Goal: Information Seeking & Learning: Compare options

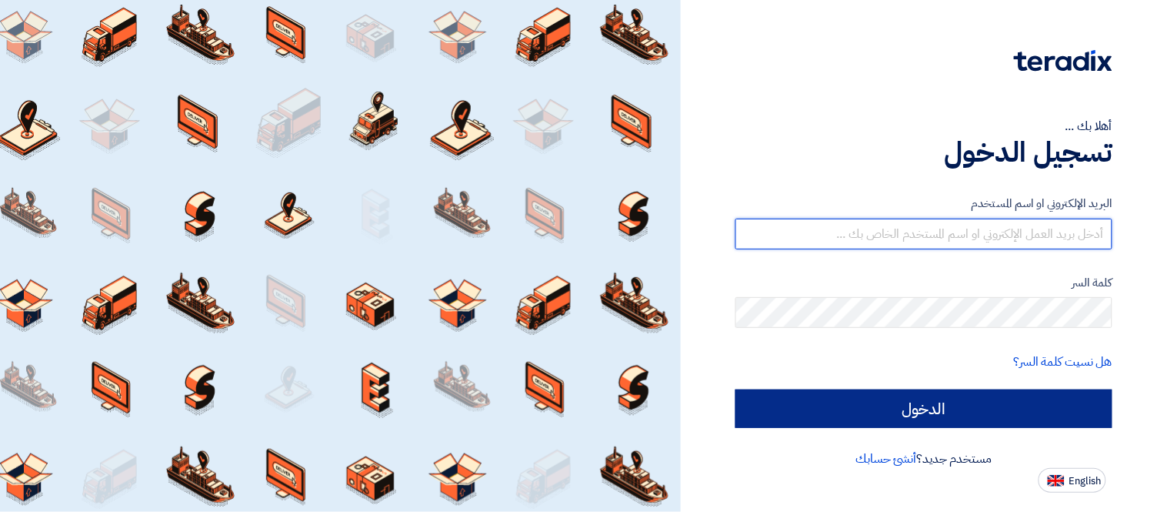
type input "[PERSON_NAME][EMAIL_ADDRESS][DOMAIN_NAME]"
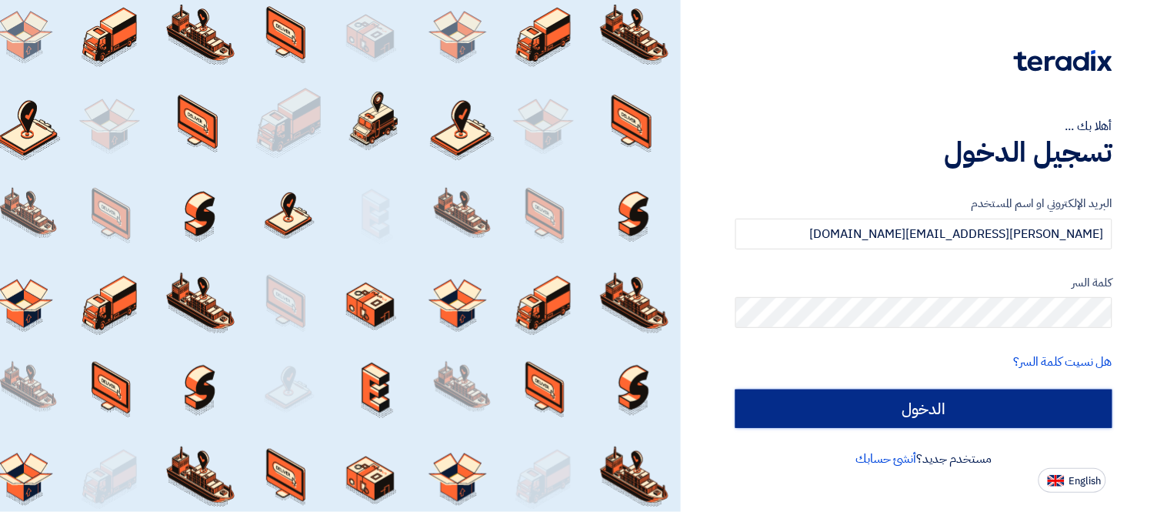
drag, startPoint x: 981, startPoint y: 413, endPoint x: 880, endPoint y: 388, distance: 103.9
click at [981, 412] on input "الدخول" at bounding box center [923, 408] width 377 height 38
type input "Sign in"
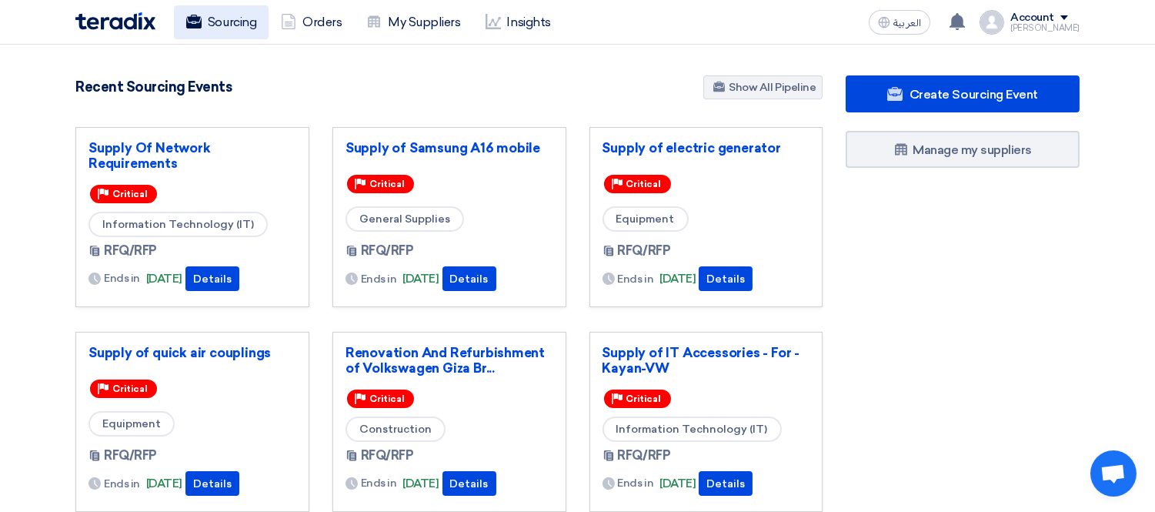
click at [212, 25] on link "Sourcing" at bounding box center [221, 22] width 95 height 34
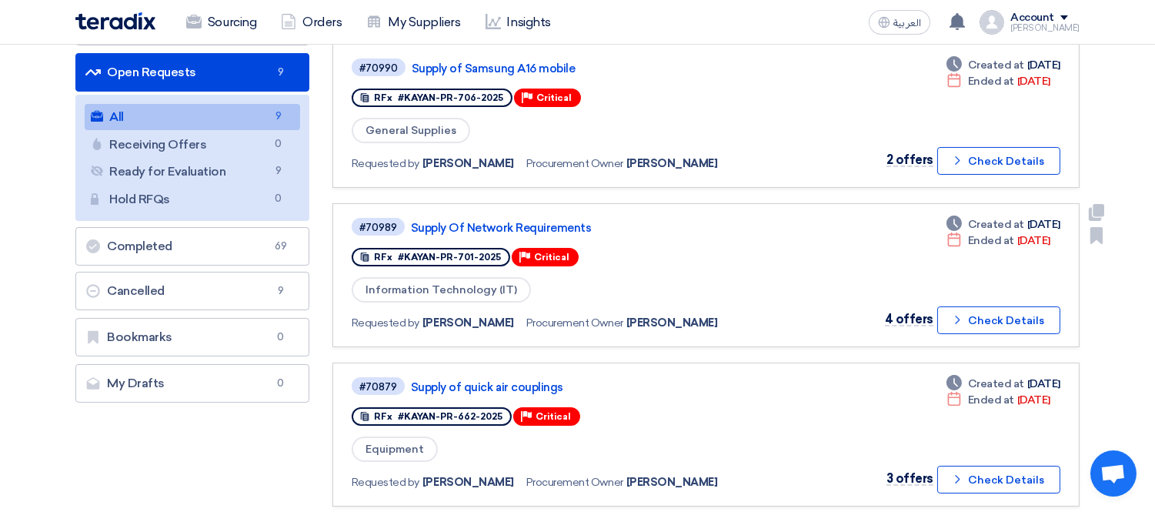
scroll to position [171, 0]
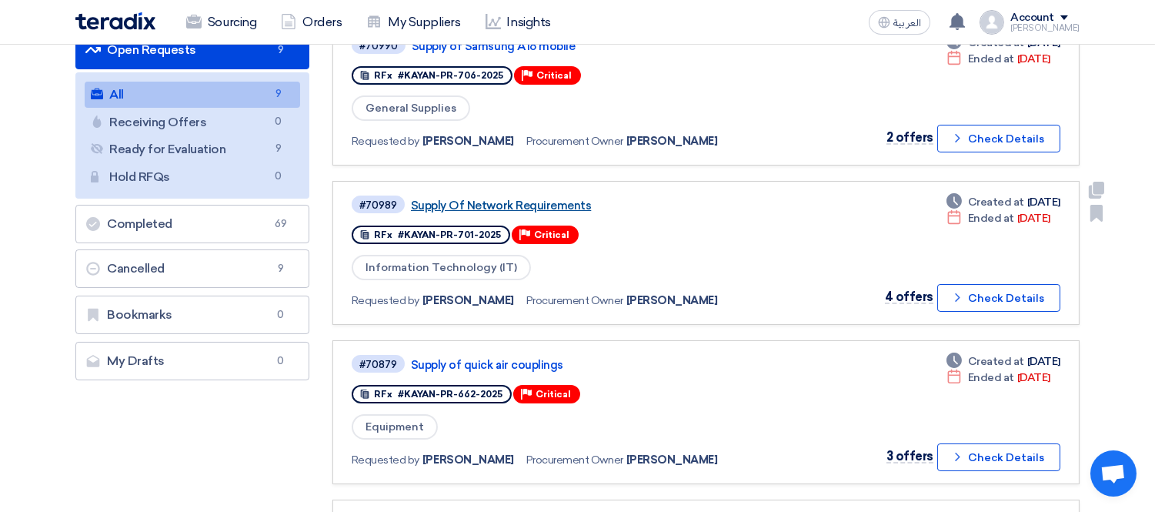
click at [504, 198] on link "Supply Of Network Requirements" at bounding box center [603, 205] width 385 height 14
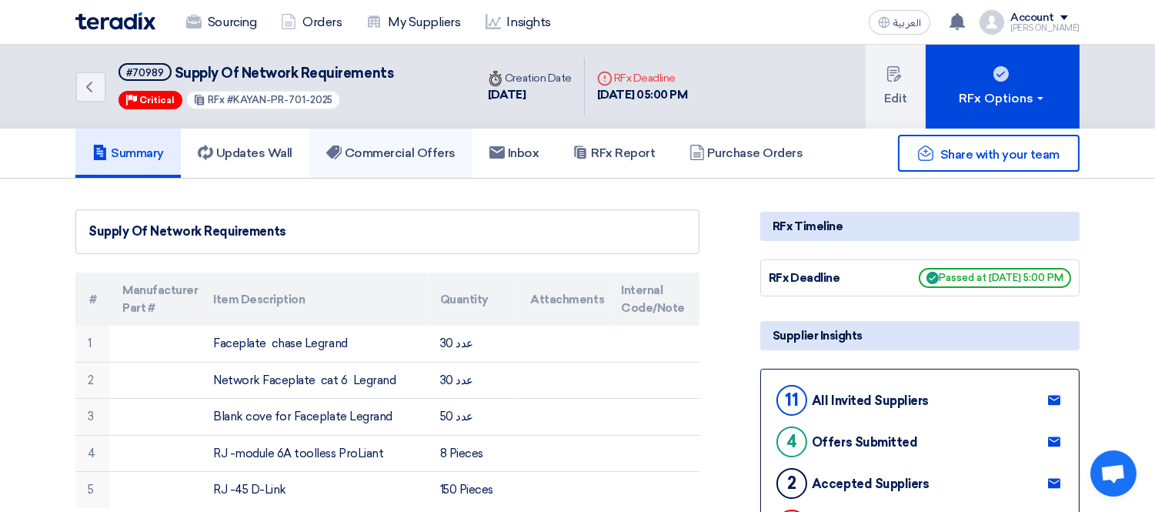
click at [366, 148] on h5 "Commercial Offers" at bounding box center [390, 152] width 129 height 15
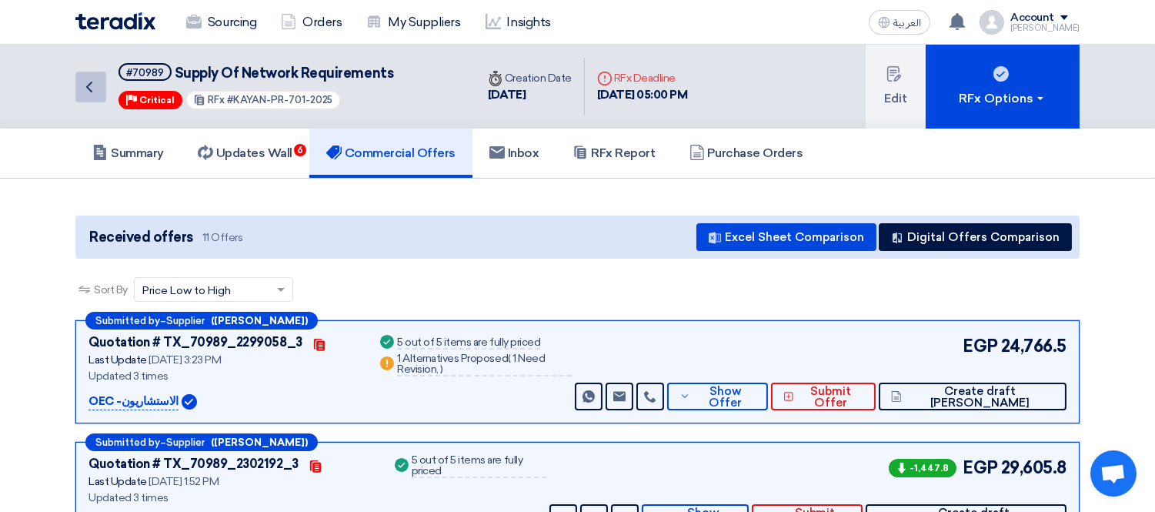
click at [95, 87] on icon "Back" at bounding box center [89, 87] width 18 height 18
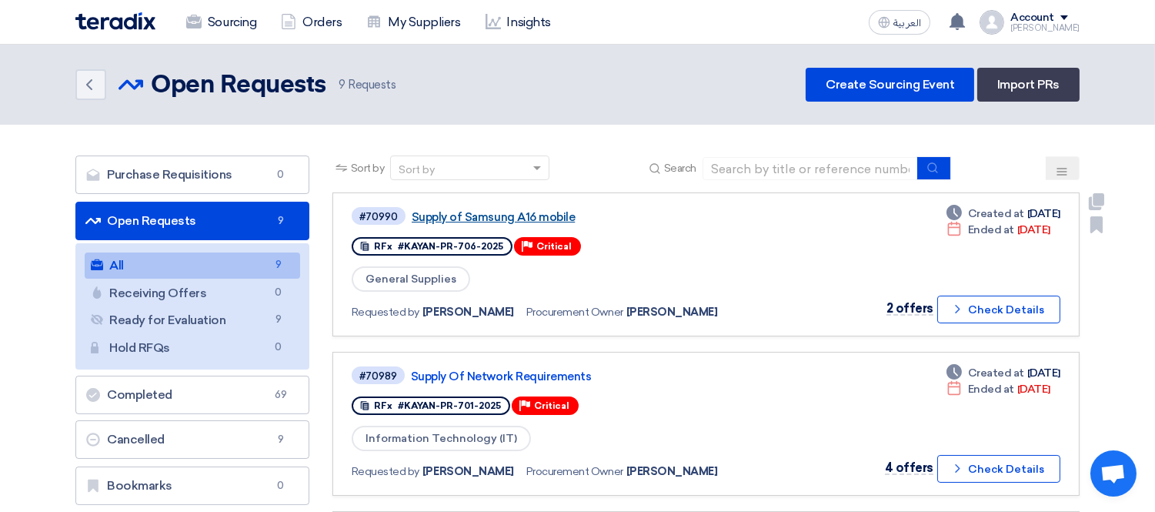
click at [531, 215] on link "Supply of Samsung A16 mobile" at bounding box center [604, 217] width 385 height 14
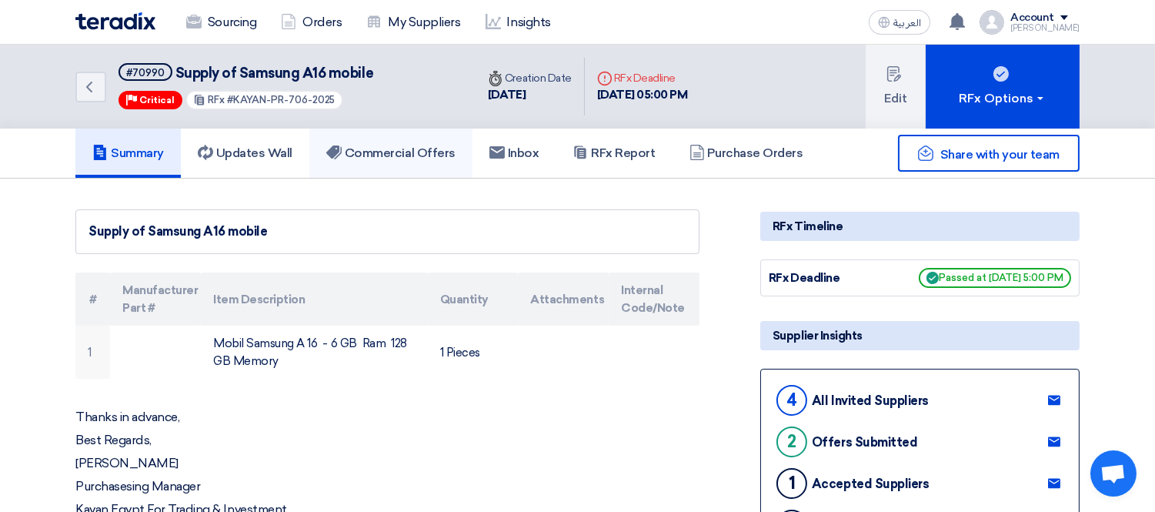
click at [403, 138] on link "Commercial Offers" at bounding box center [390, 152] width 163 height 49
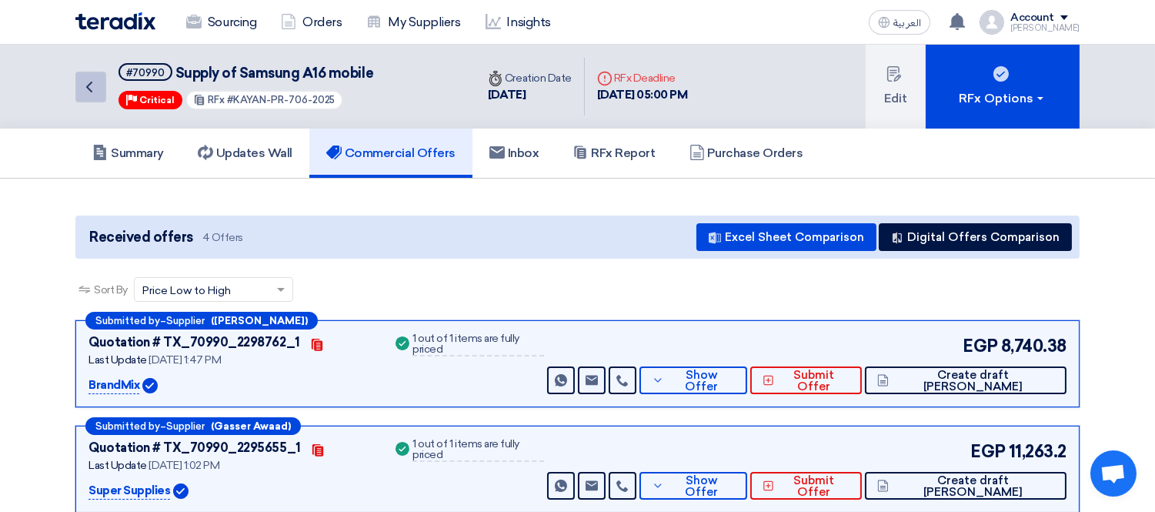
click at [85, 90] on icon "Back" at bounding box center [89, 87] width 18 height 18
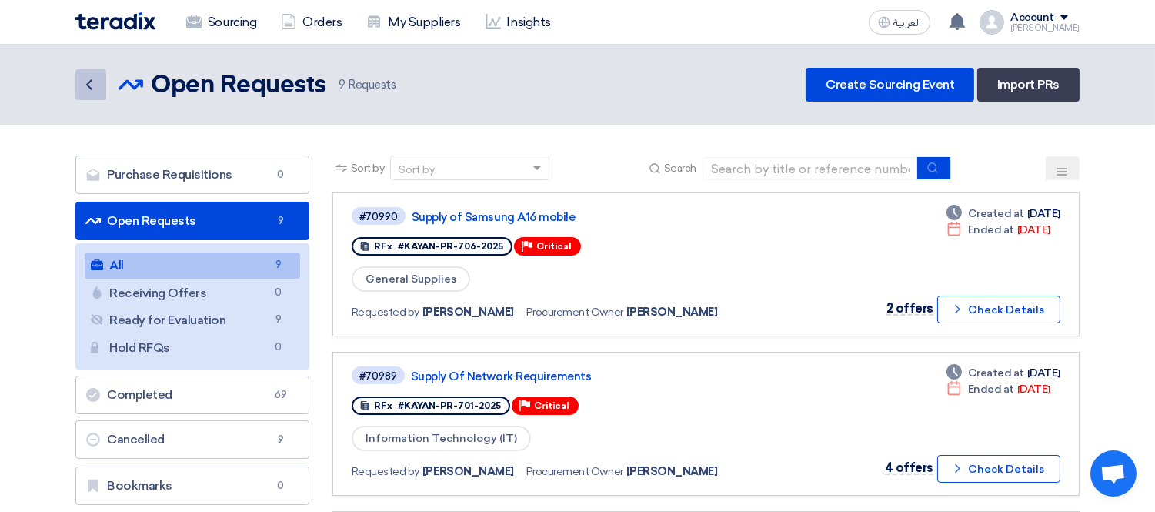
click at [95, 79] on icon "Back" at bounding box center [89, 84] width 18 height 18
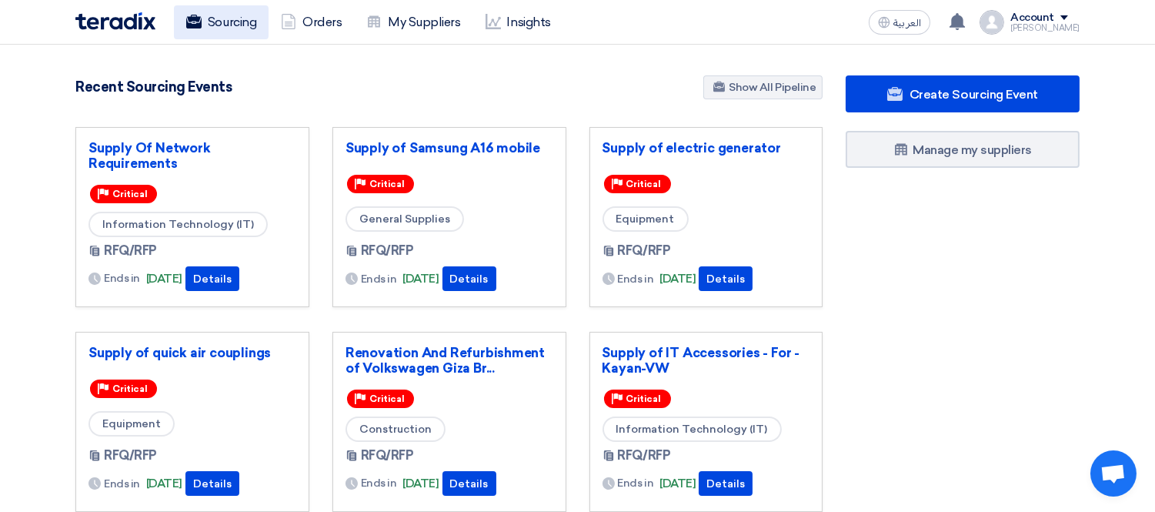
click at [212, 24] on link "Sourcing" at bounding box center [221, 22] width 95 height 34
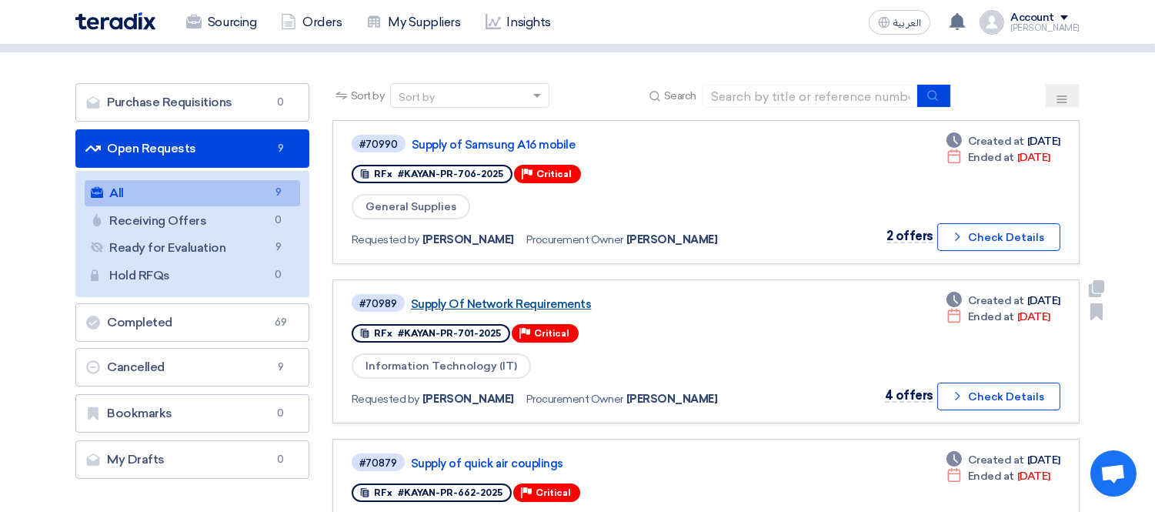
scroll to position [171, 0]
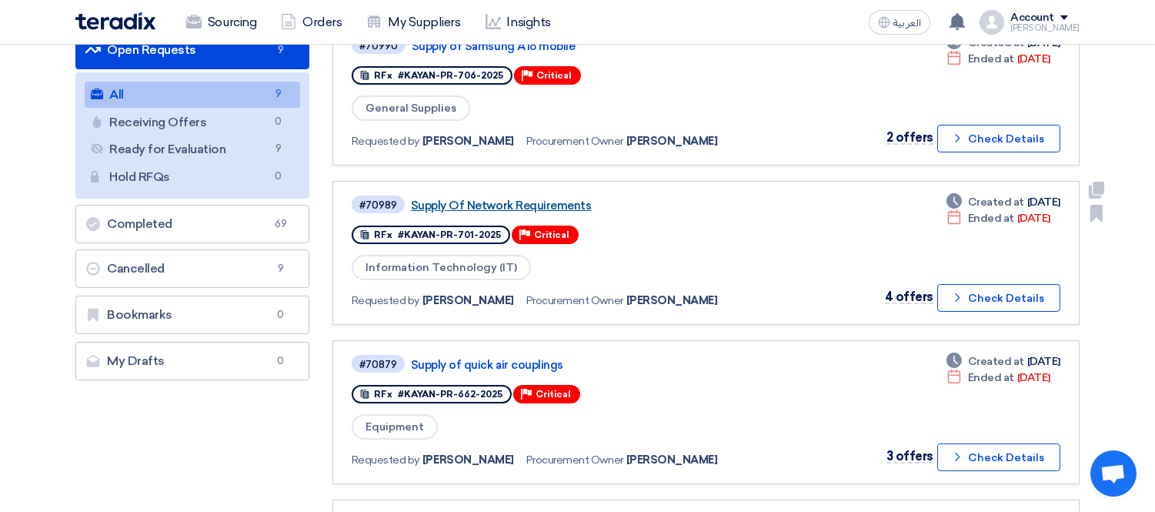
click at [478, 204] on link "Supply Of Network Requirements" at bounding box center [603, 205] width 385 height 14
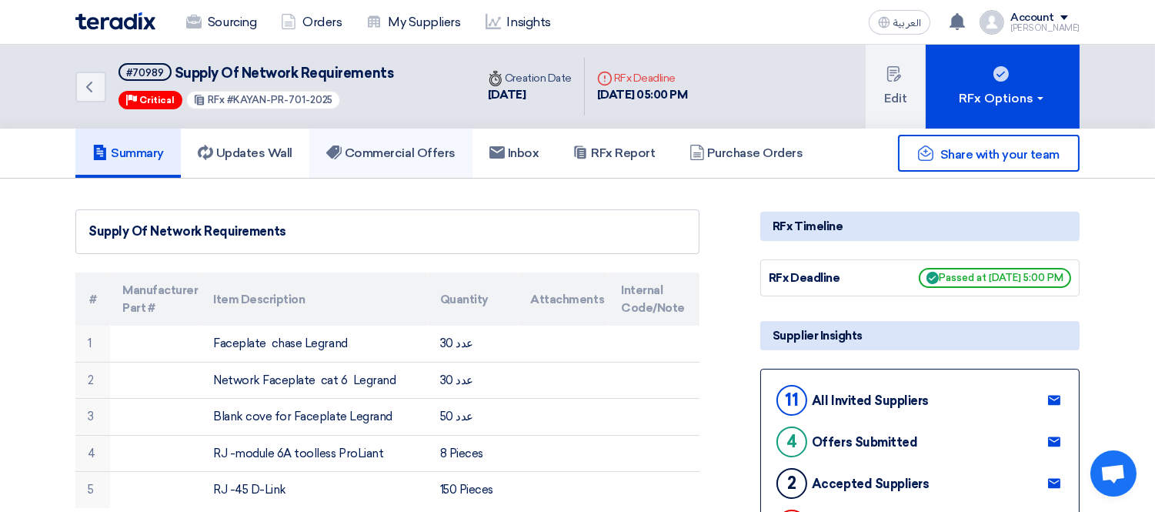
click at [388, 148] on h5 "Commercial Offers" at bounding box center [390, 152] width 129 height 15
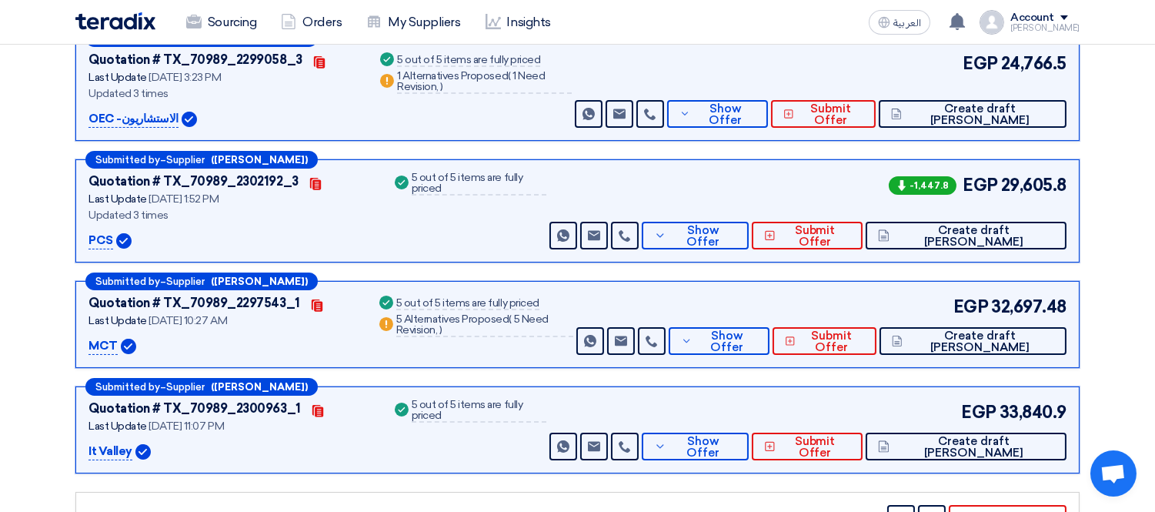
scroll to position [171, 0]
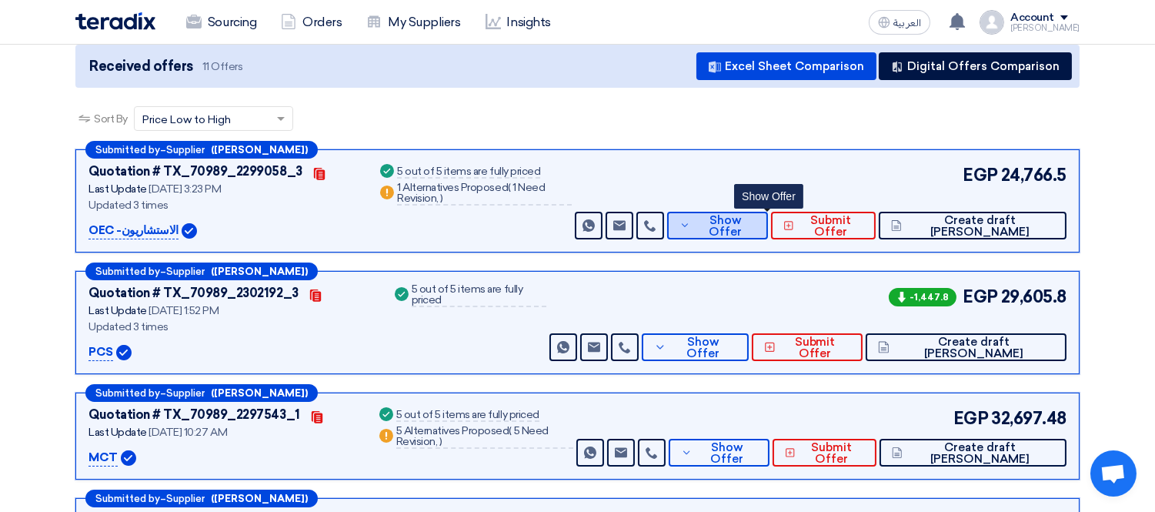
click at [750, 226] on span "Show Offer" at bounding box center [725, 226] width 62 height 23
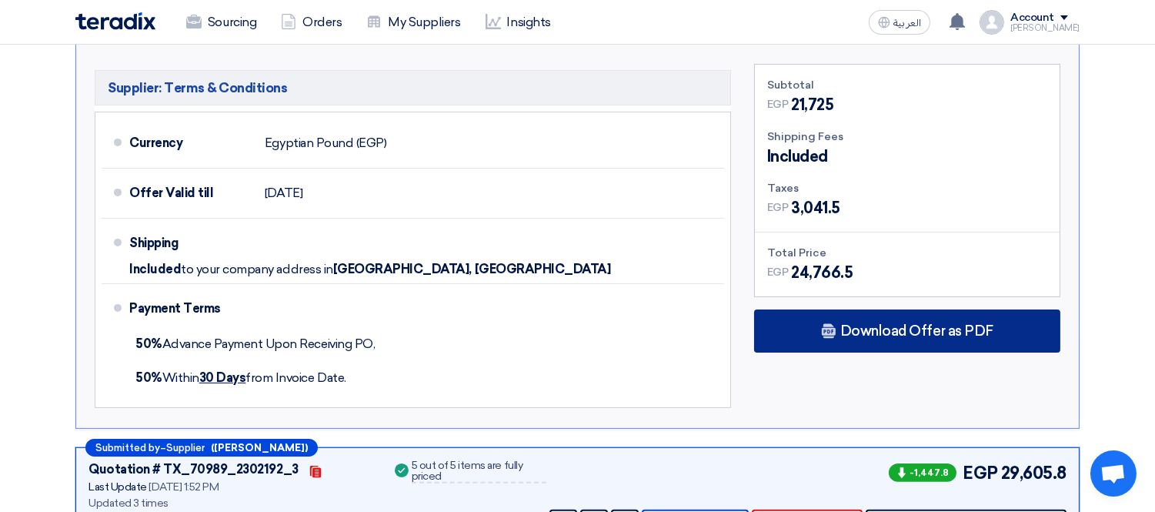
scroll to position [855, 0]
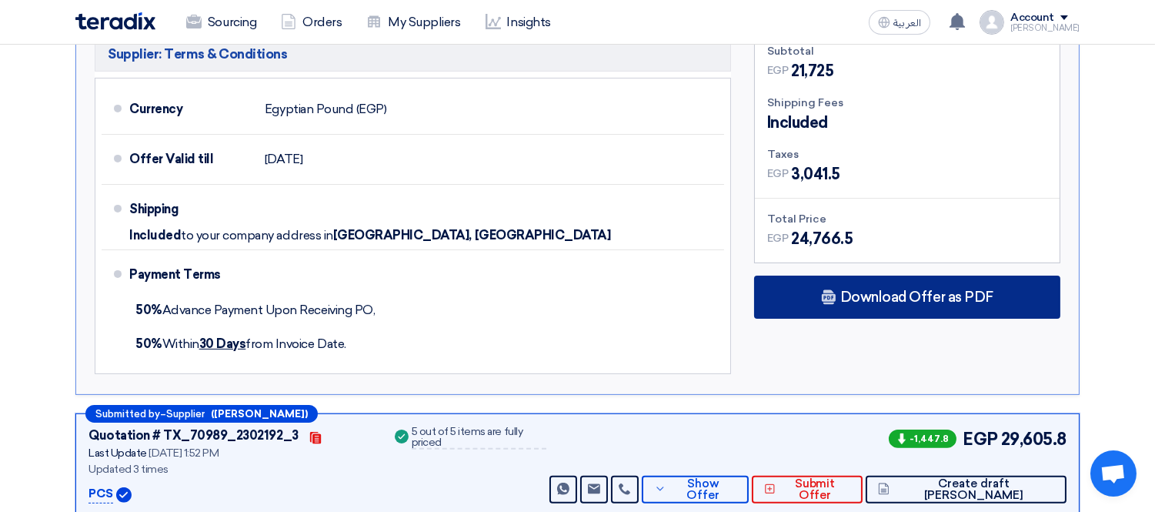
click at [880, 302] on div "Download Offer as PDF" at bounding box center [907, 296] width 306 height 43
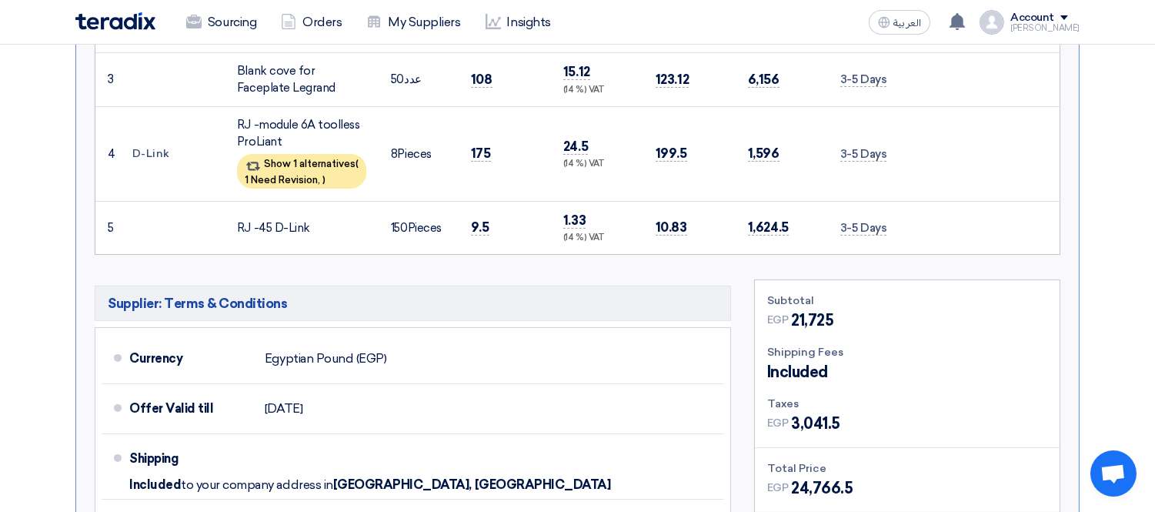
scroll to position [598, 0]
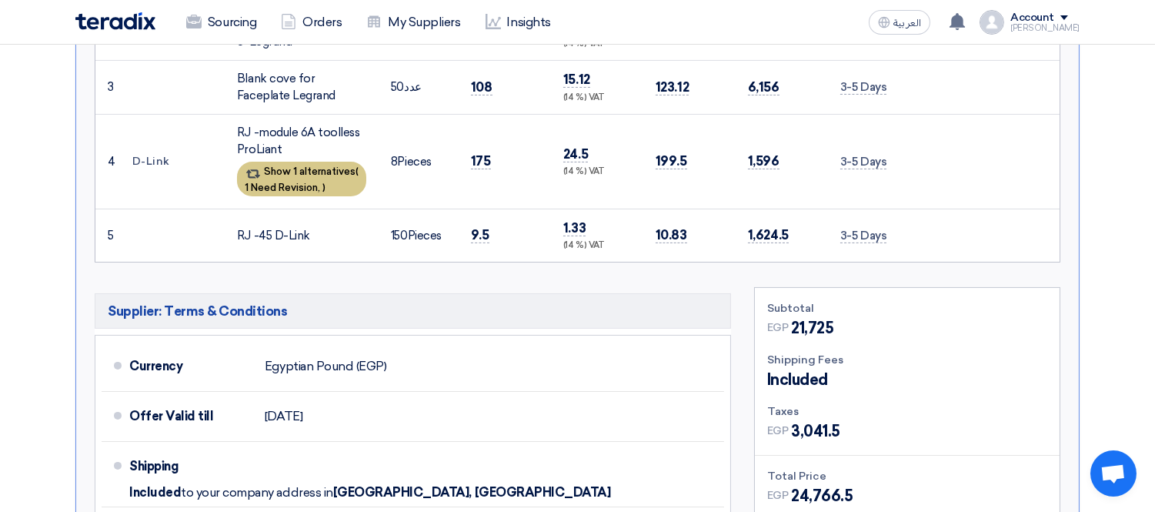
click at [302, 186] on span "1 Need Revision," at bounding box center [282, 188] width 75 height 12
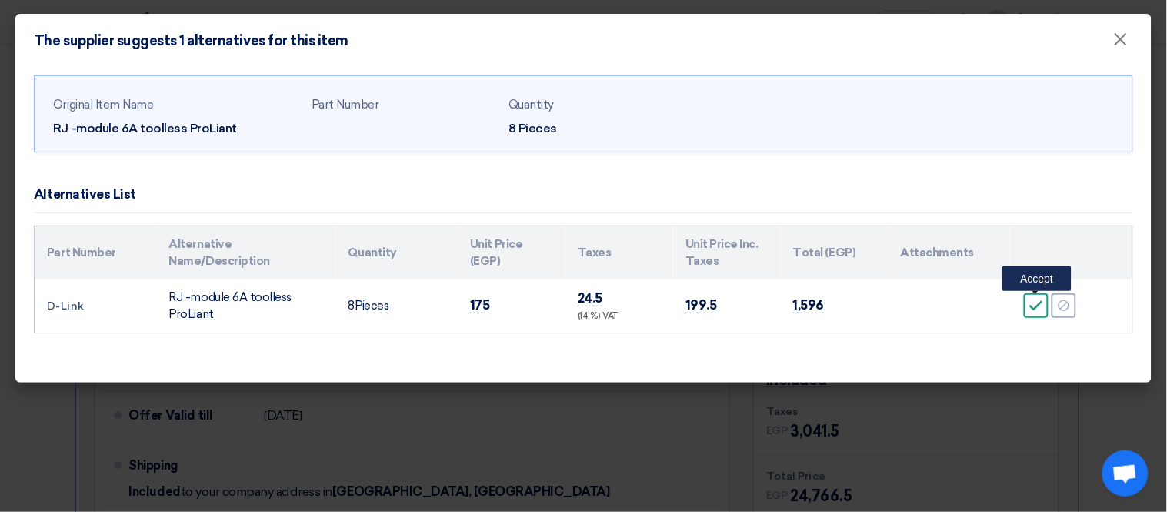
click at [1035, 303] on icon "Accept" at bounding box center [1036, 305] width 14 height 14
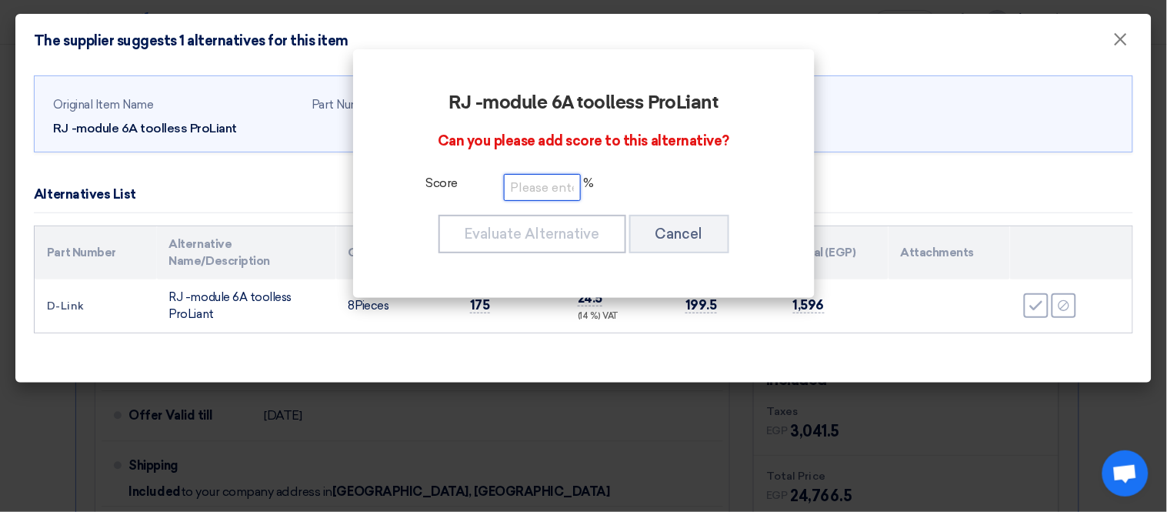
click at [571, 195] on input "number" at bounding box center [542, 187] width 77 height 27
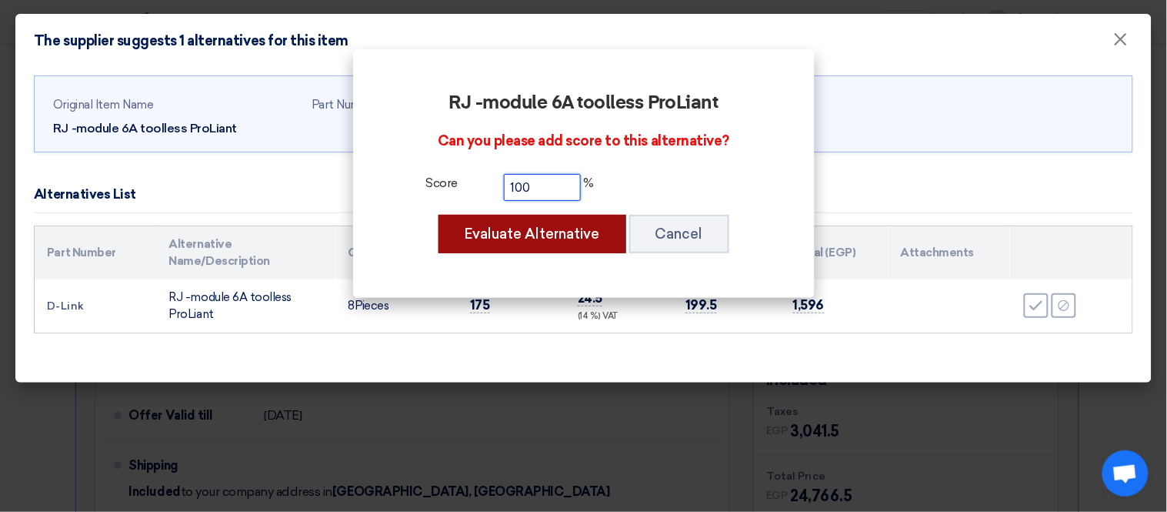
type input "100"
click at [605, 231] on button "Evaluate Alternative" at bounding box center [532, 234] width 188 height 38
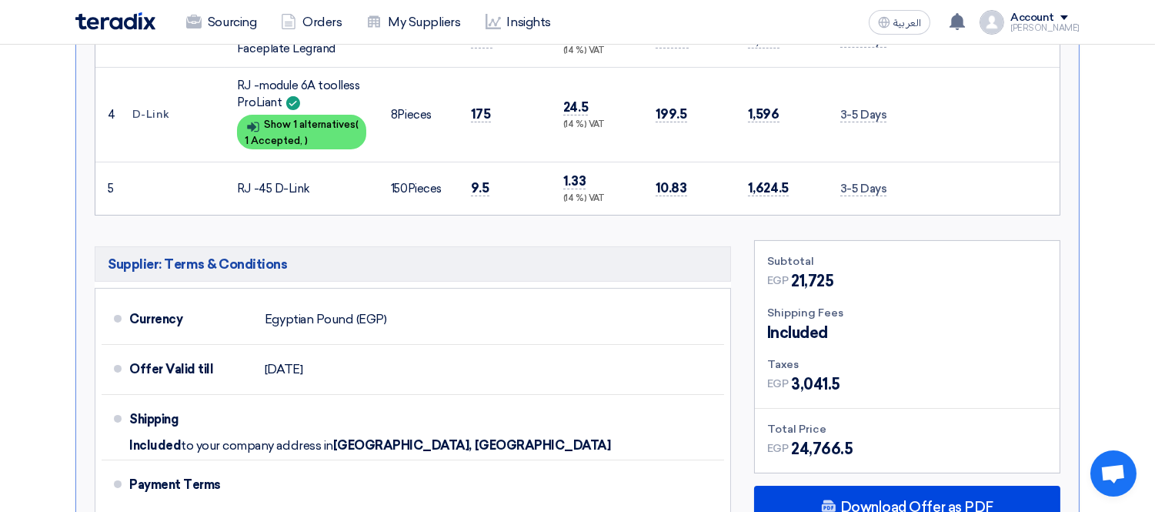
scroll to position [769, 0]
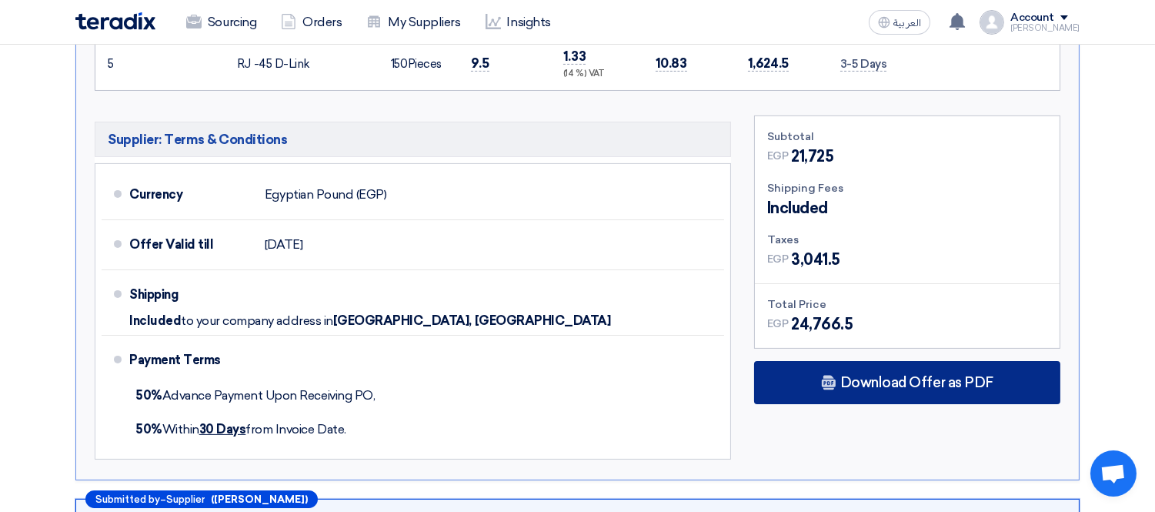
click at [925, 385] on span "Download Offer as PDF" at bounding box center [916, 382] width 153 height 14
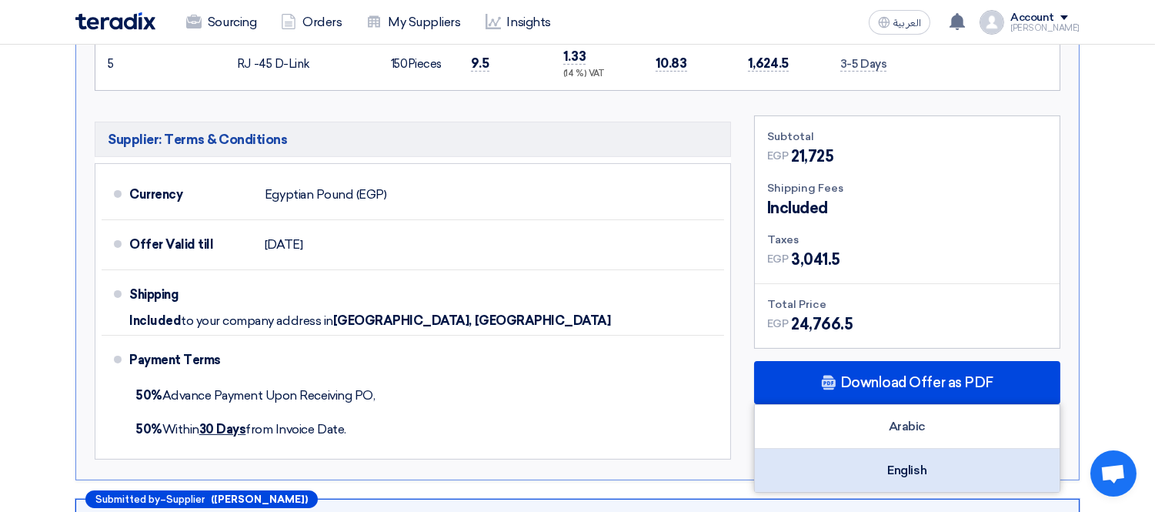
click at [947, 475] on div "English" at bounding box center [907, 469] width 305 height 43
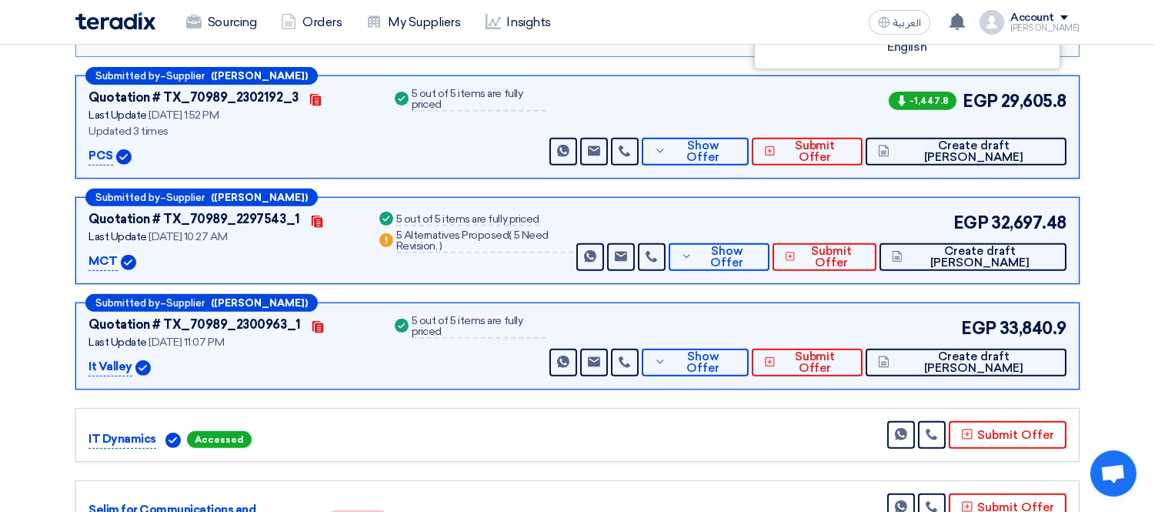
scroll to position [1196, 0]
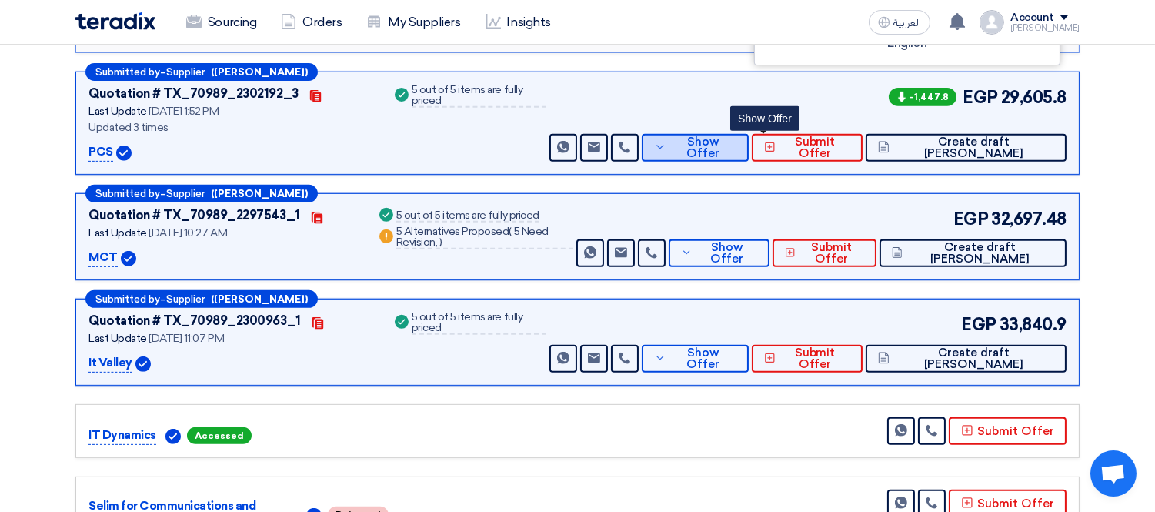
click at [737, 140] on span "Show Offer" at bounding box center [703, 147] width 67 height 23
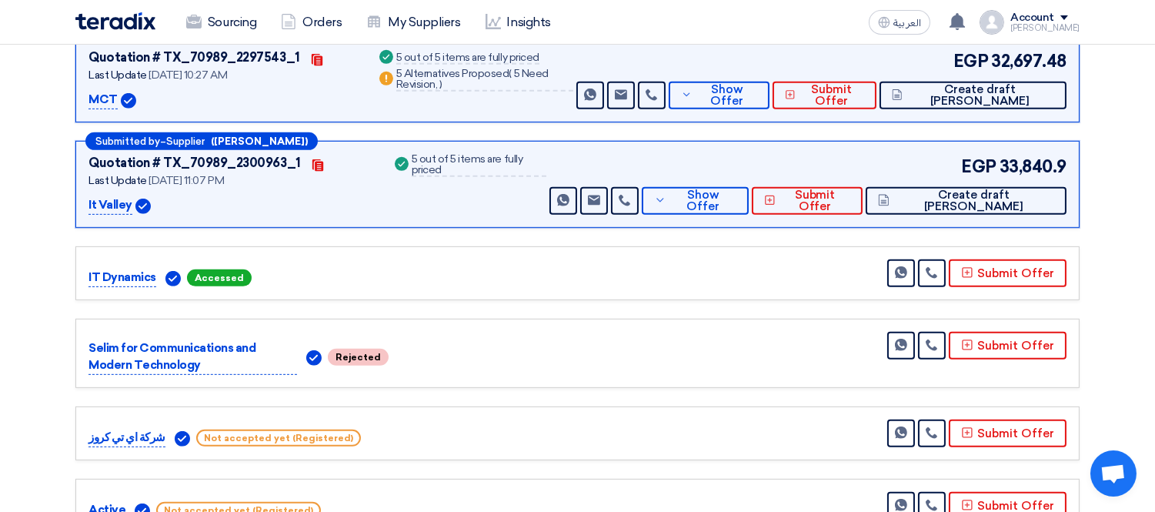
scroll to position [1111, 0]
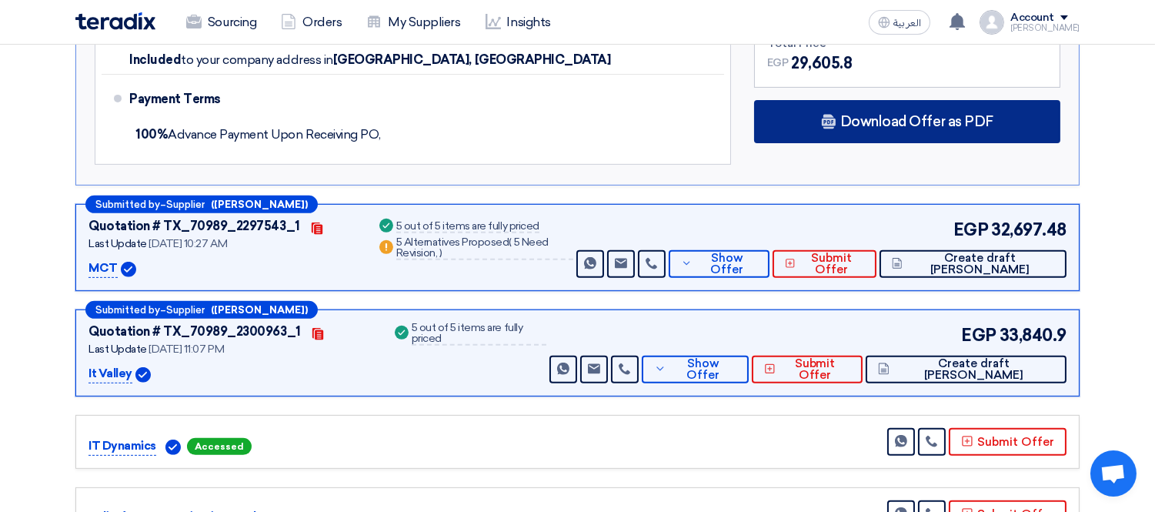
click at [905, 126] on span "Download Offer as PDF" at bounding box center [916, 122] width 153 height 14
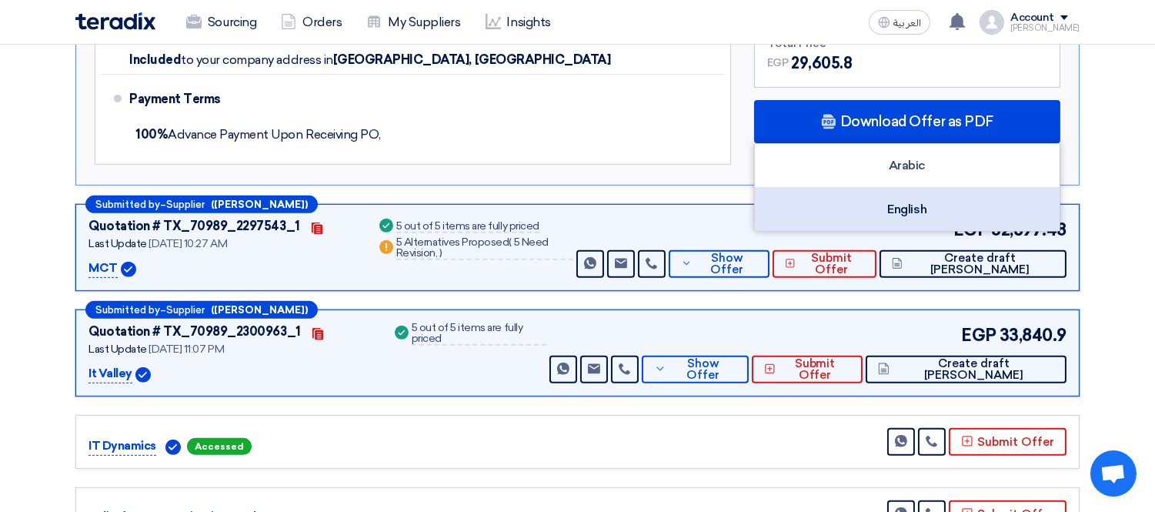
click at [973, 204] on div "English" at bounding box center [907, 209] width 305 height 43
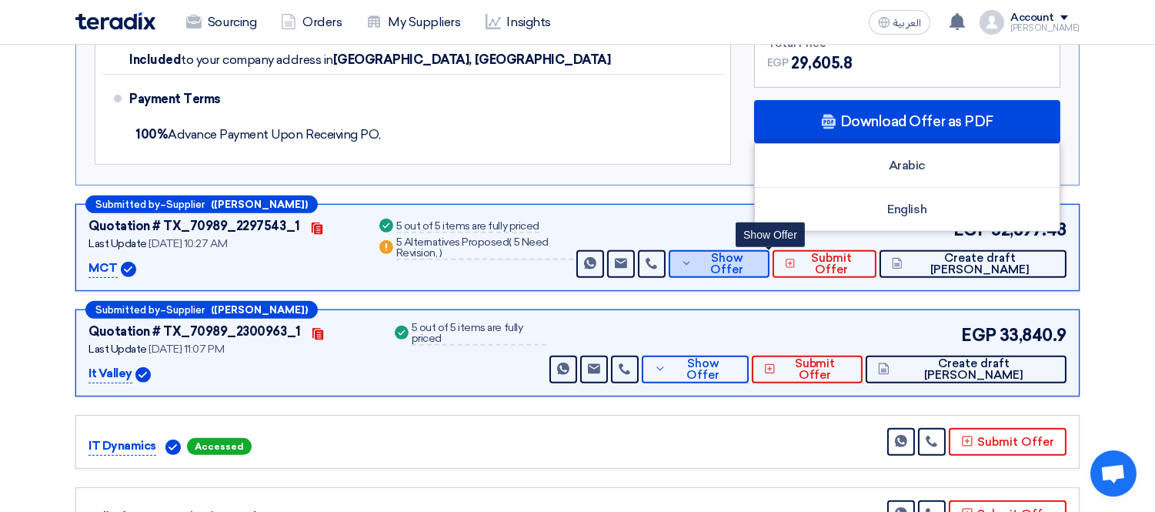
click at [757, 264] on span "Show Offer" at bounding box center [726, 263] width 61 height 23
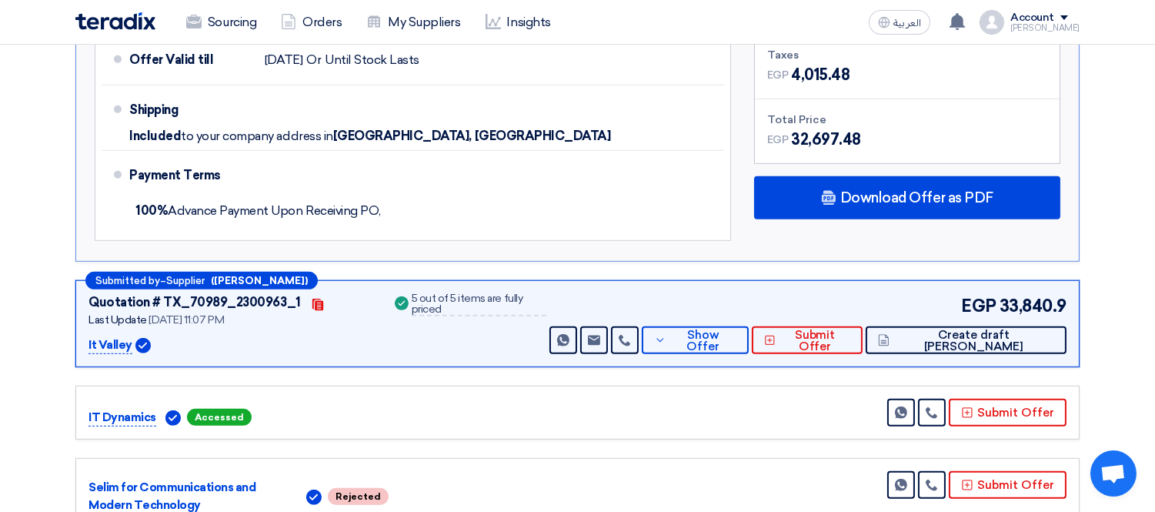
scroll to position [1538, 0]
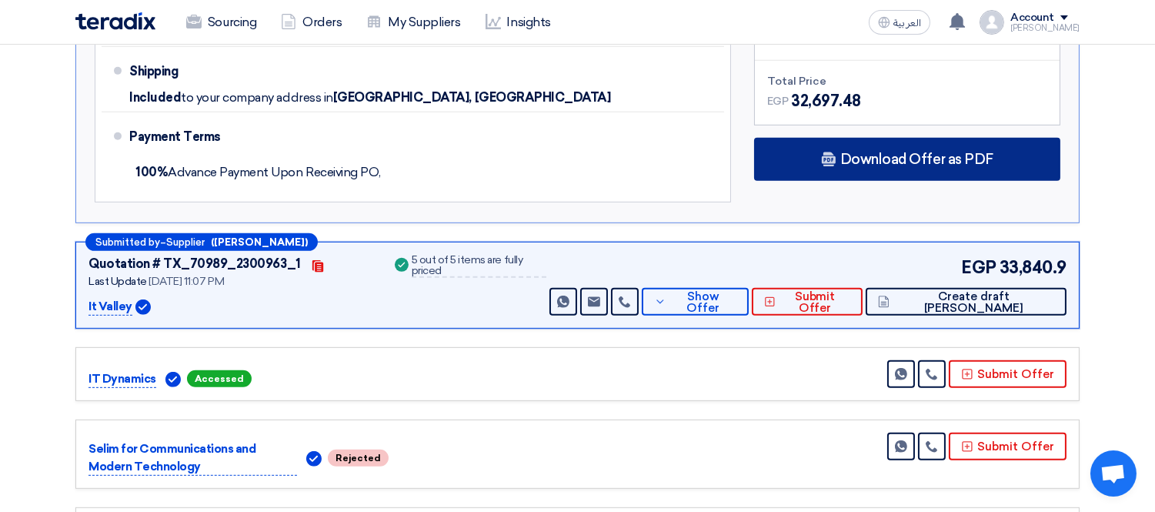
click at [919, 152] on span "Download Offer as PDF" at bounding box center [916, 159] width 153 height 14
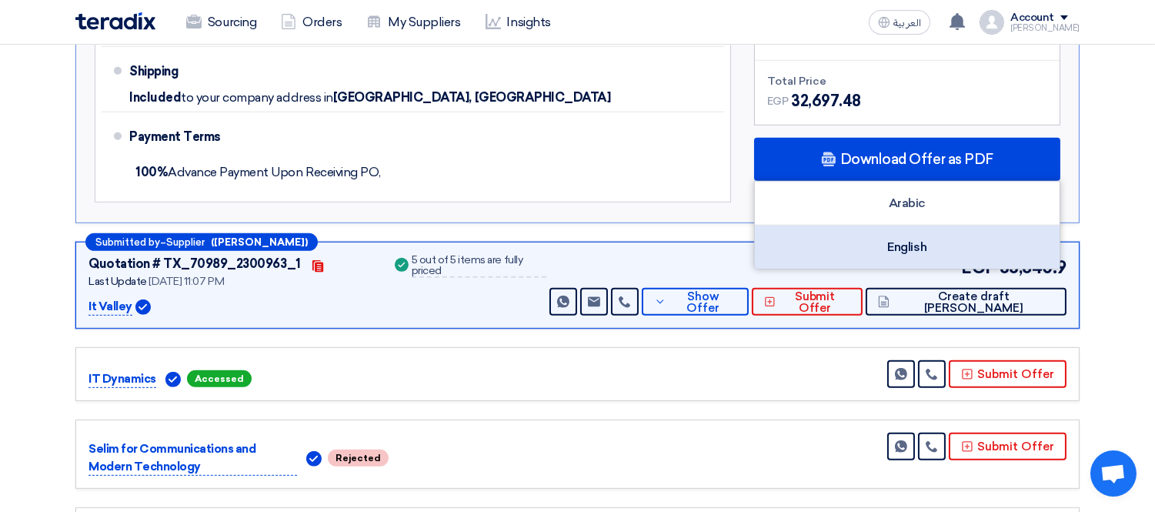
click at [921, 225] on div "English" at bounding box center [907, 246] width 305 height 43
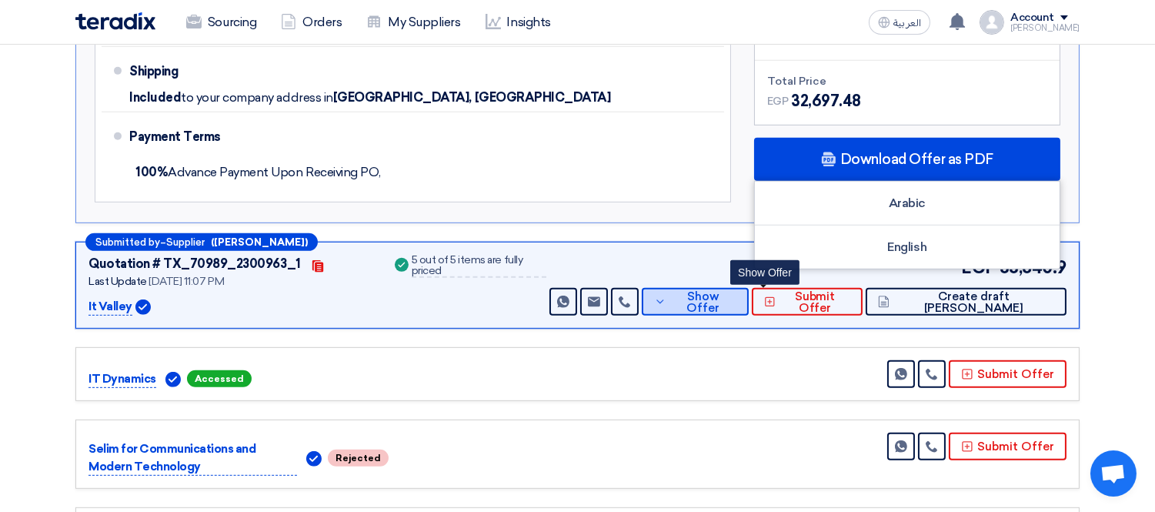
click at [737, 291] on span "Show Offer" at bounding box center [703, 302] width 67 height 23
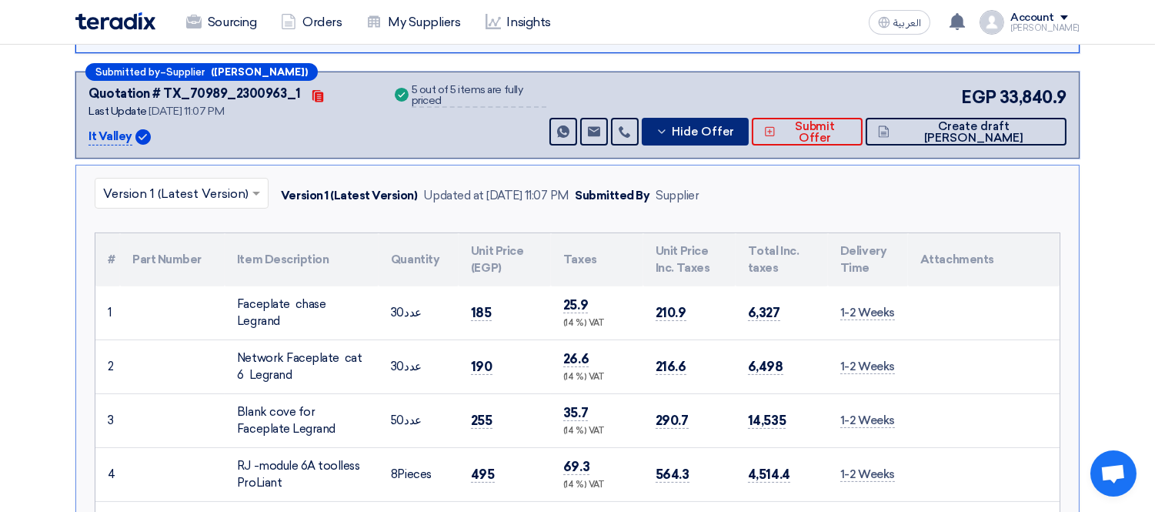
scroll to position [512, 0]
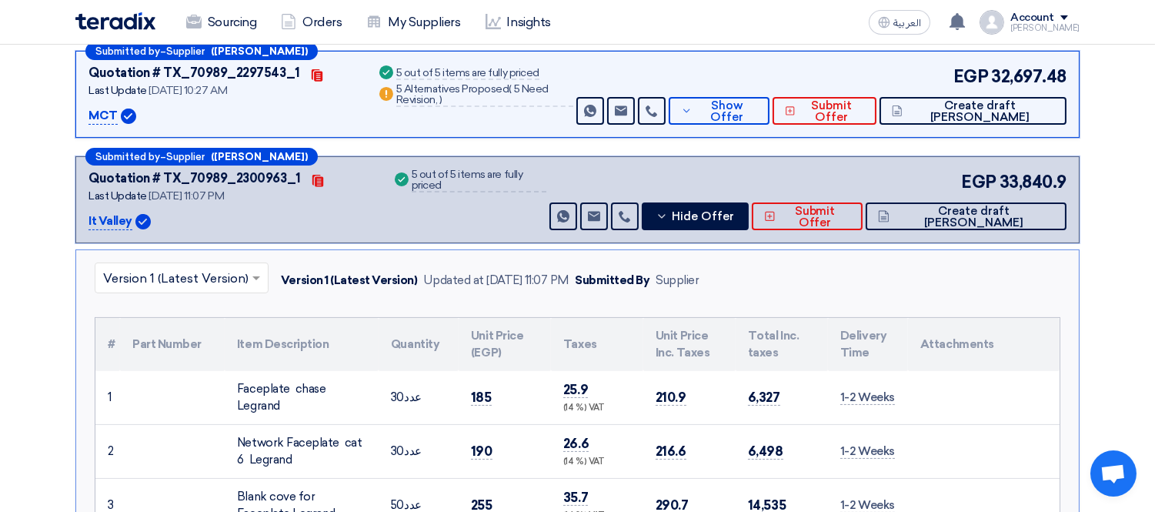
drag, startPoint x: 85, startPoint y: 216, endPoint x: 135, endPoint y: 221, distance: 50.2
click at [135, 221] on div "Submitted by – Supplier ([PERSON_NAME]) Quotation # TX_70989_2300963_1 Contacts…" at bounding box center [577, 199] width 1004 height 87
copy div "It Valley"
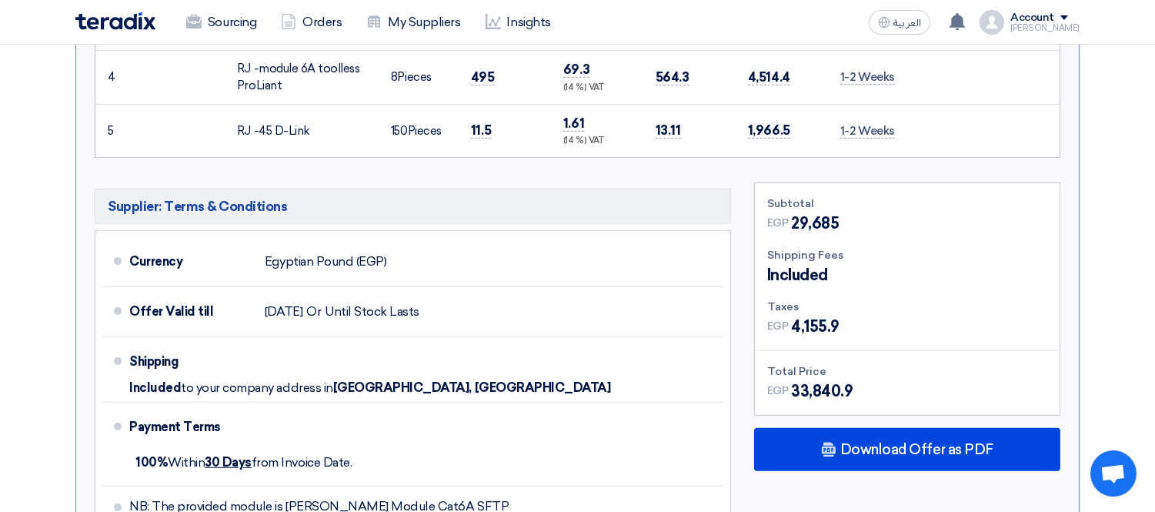
scroll to position [1025, 0]
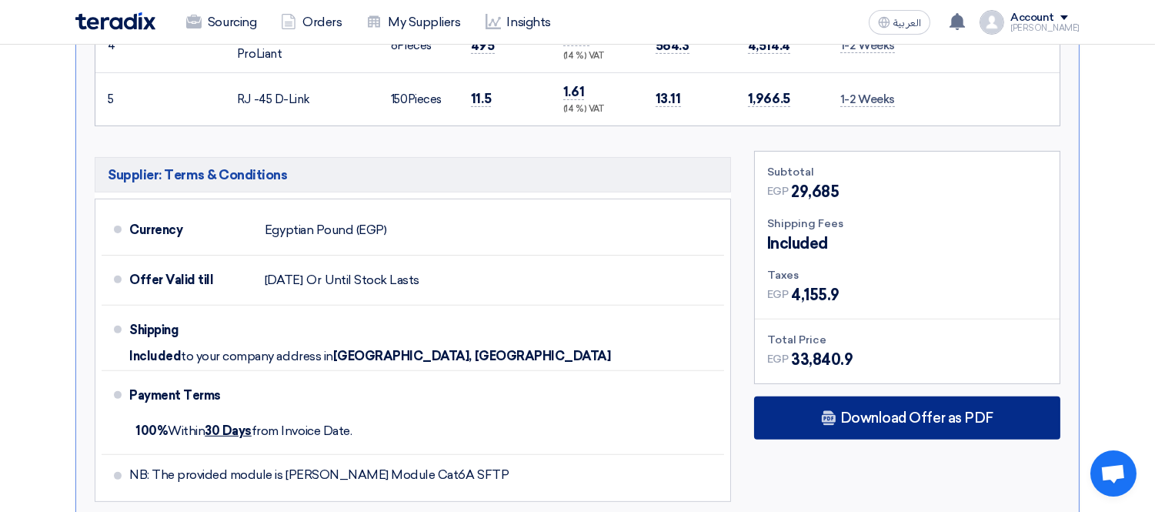
click at [946, 421] on span "Download Offer as PDF" at bounding box center [916, 418] width 153 height 14
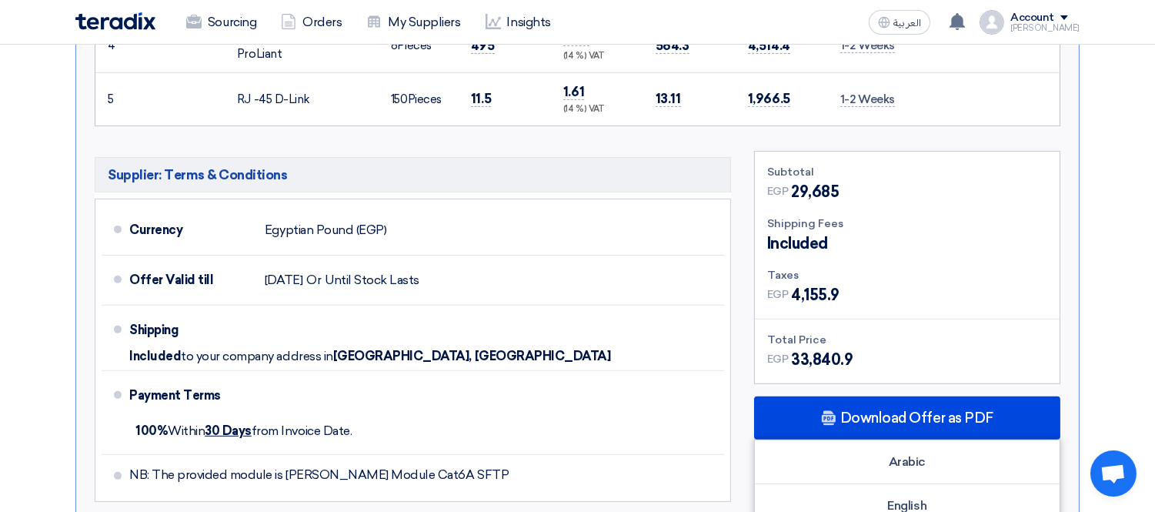
scroll to position [1196, 0]
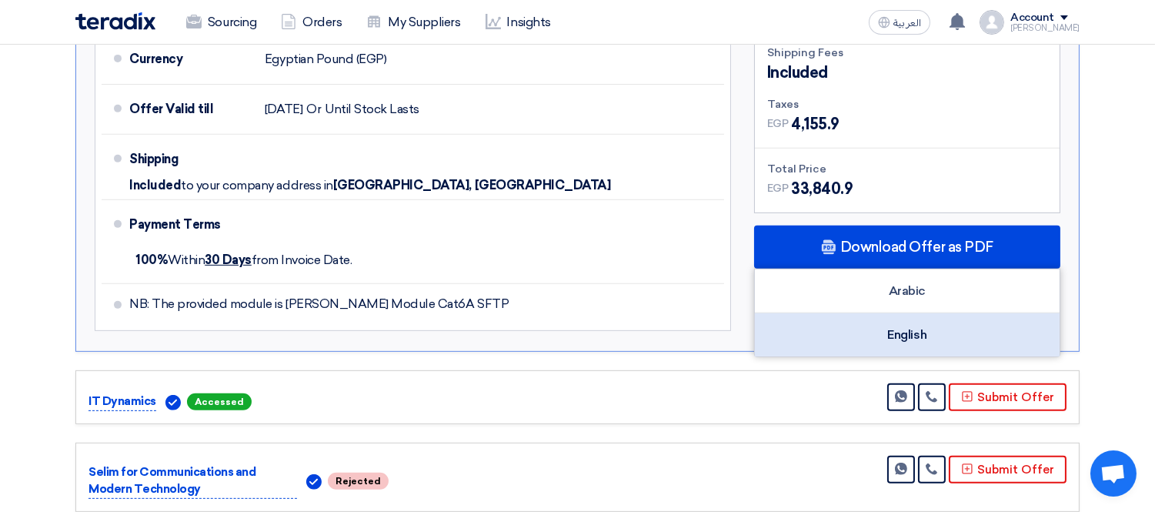
click at [923, 328] on div "English" at bounding box center [907, 334] width 305 height 43
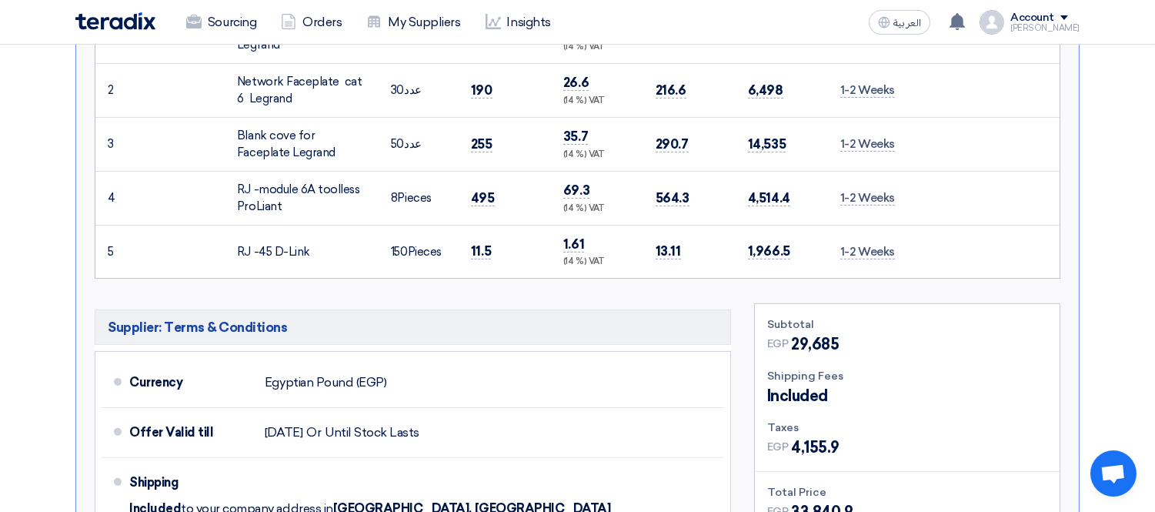
scroll to position [683, 0]
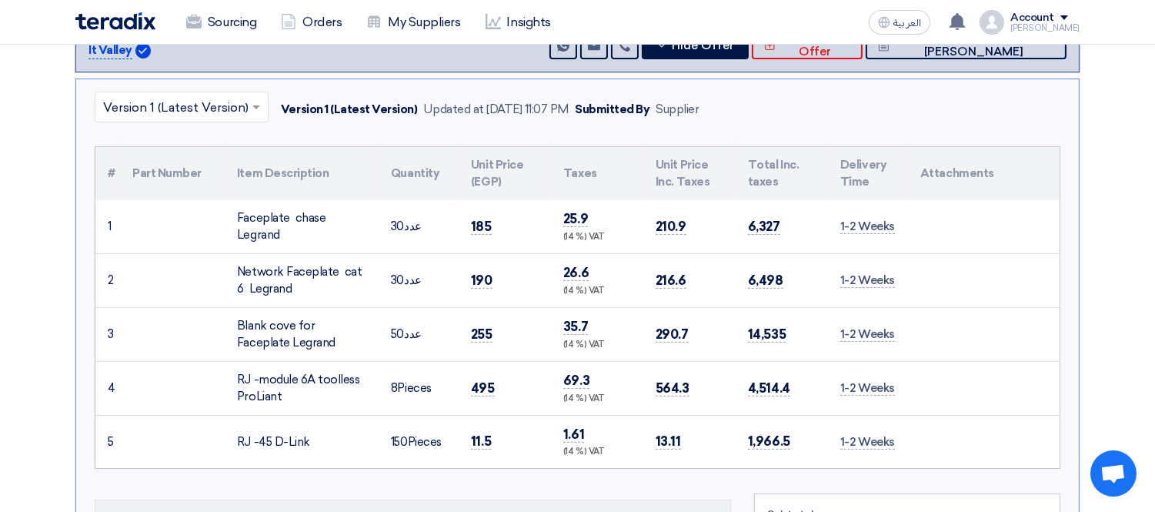
click at [756, 39] on div "Sourcing Orders My Suppliers Insights العربية ع You have a new offer for 'Suppl…" at bounding box center [577, 22] width 1027 height 44
click at [734, 48] on span "Hide Offer" at bounding box center [703, 46] width 62 height 12
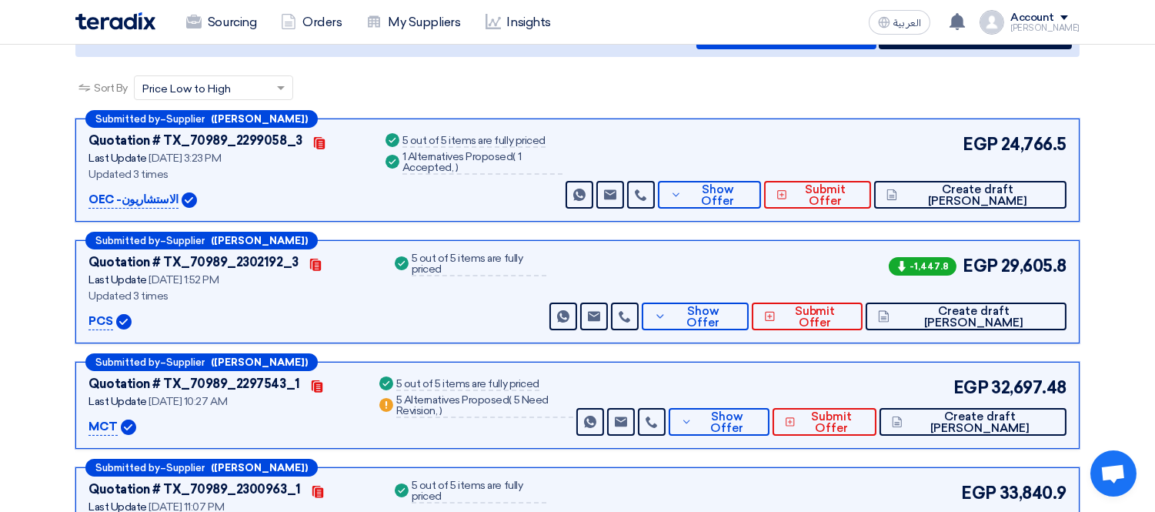
scroll to position [171, 0]
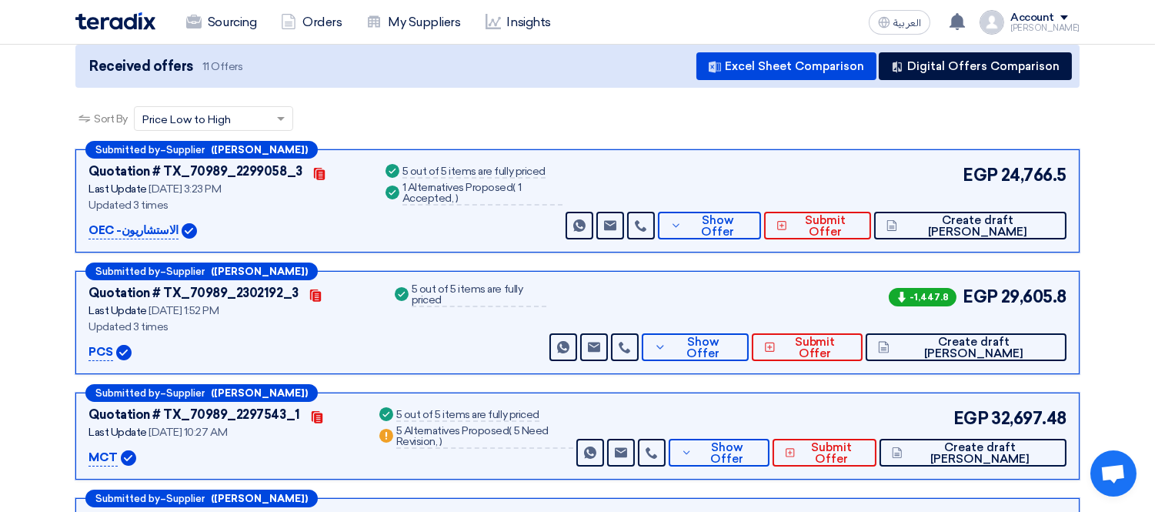
drag, startPoint x: 88, startPoint y: 223, endPoint x: 168, endPoint y: 220, distance: 80.1
click at [168, 221] on div "OEC -الاستشاريون" at bounding box center [225, 230] width 275 height 18
copy p "OEC -الاستشاريون"
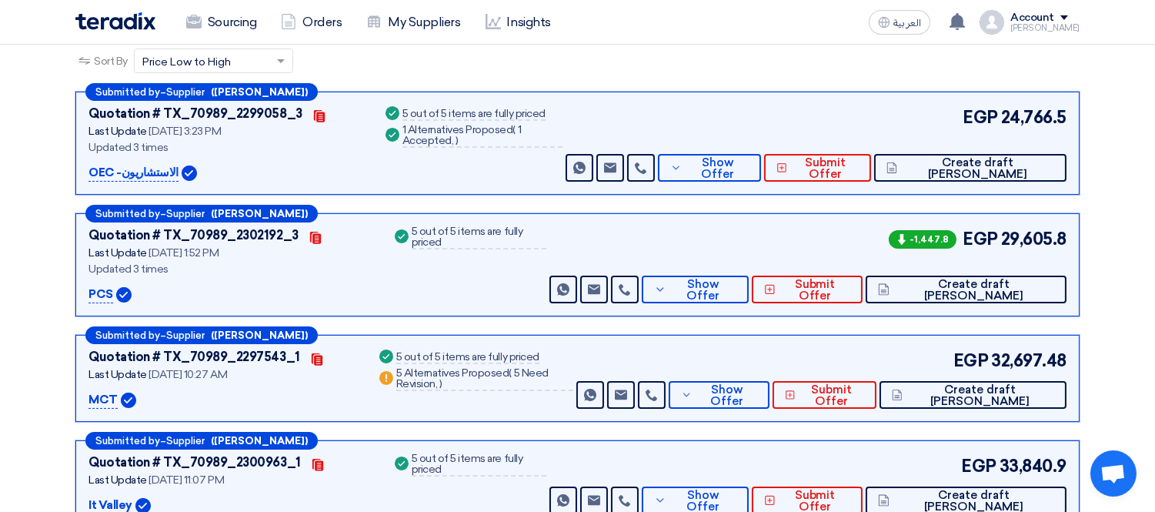
scroll to position [256, 0]
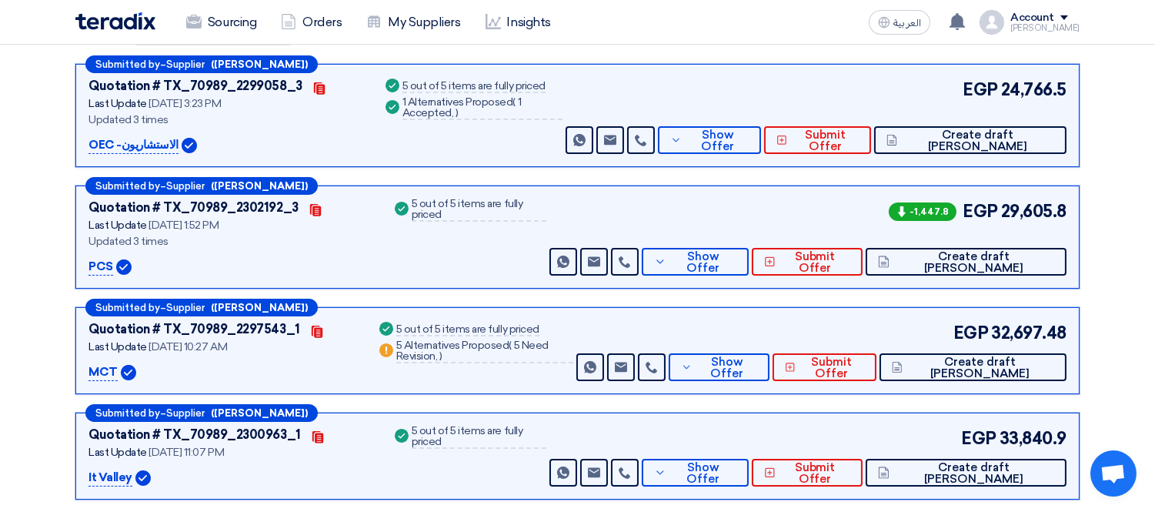
drag, startPoint x: 86, startPoint y: 263, endPoint x: 111, endPoint y: 262, distance: 24.6
click at [111, 262] on div "Submitted by – Supplier ([PERSON_NAME]) Quotation # TX_70989_2302192_3 Contacts…" at bounding box center [577, 236] width 1004 height 103
copy p "PCS"
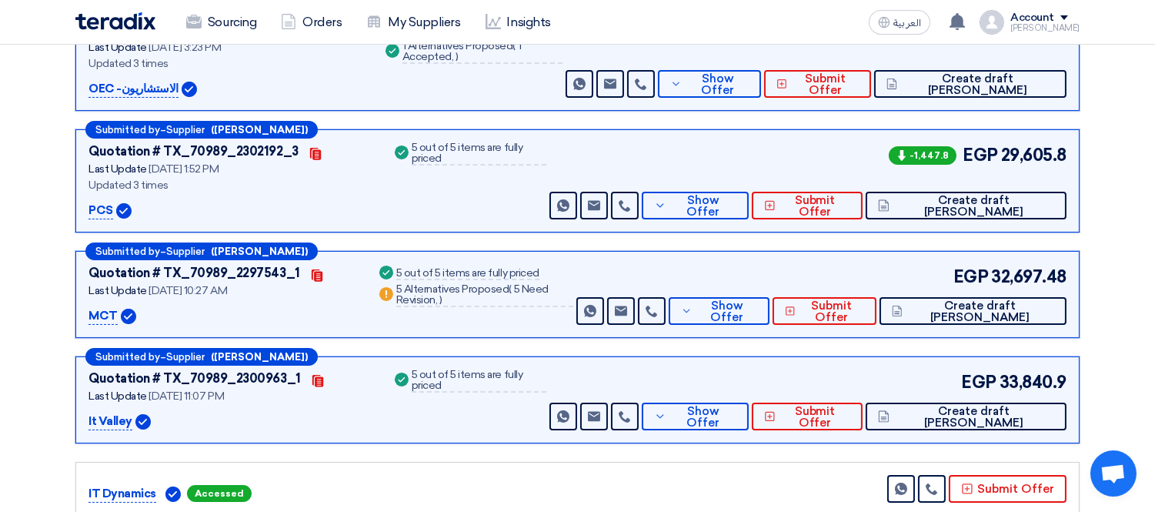
scroll to position [342, 0]
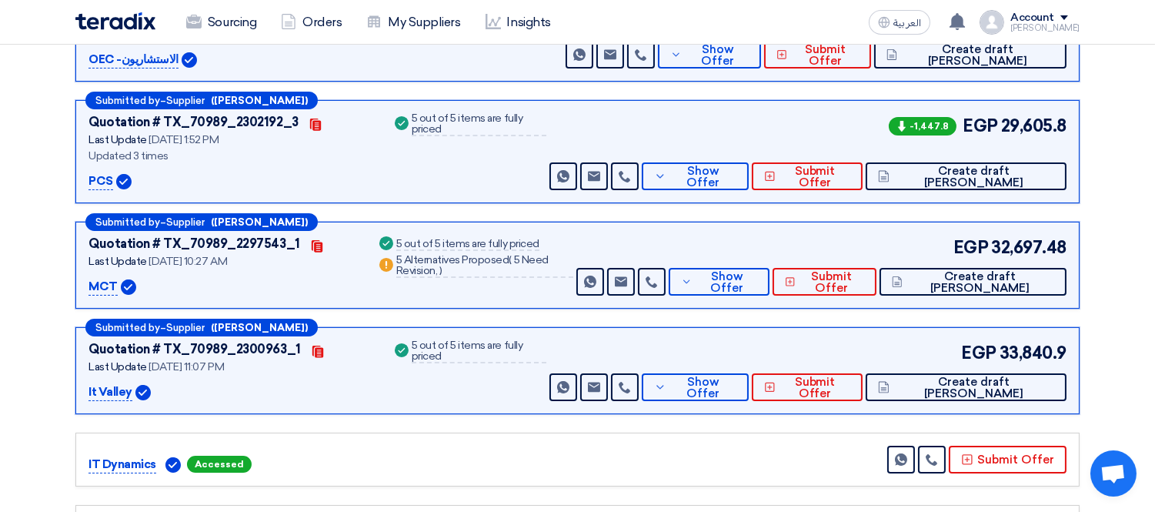
drag, startPoint x: 85, startPoint y: 278, endPoint x: 114, endPoint y: 280, distance: 28.5
click at [114, 280] on div "Submitted by – Supplier ([PERSON_NAME]) Quotation # TX_70989_2297543_1 Contacts…" at bounding box center [577, 265] width 1004 height 87
copy p "MCT"
drag, startPoint x: 90, startPoint y: 389, endPoint x: 128, endPoint y: 392, distance: 38.6
click at [128, 392] on div "Submitted by – Supplier ([PERSON_NAME]) Quotation # TX_70989_2300963_1 Contacts…" at bounding box center [577, 370] width 1004 height 87
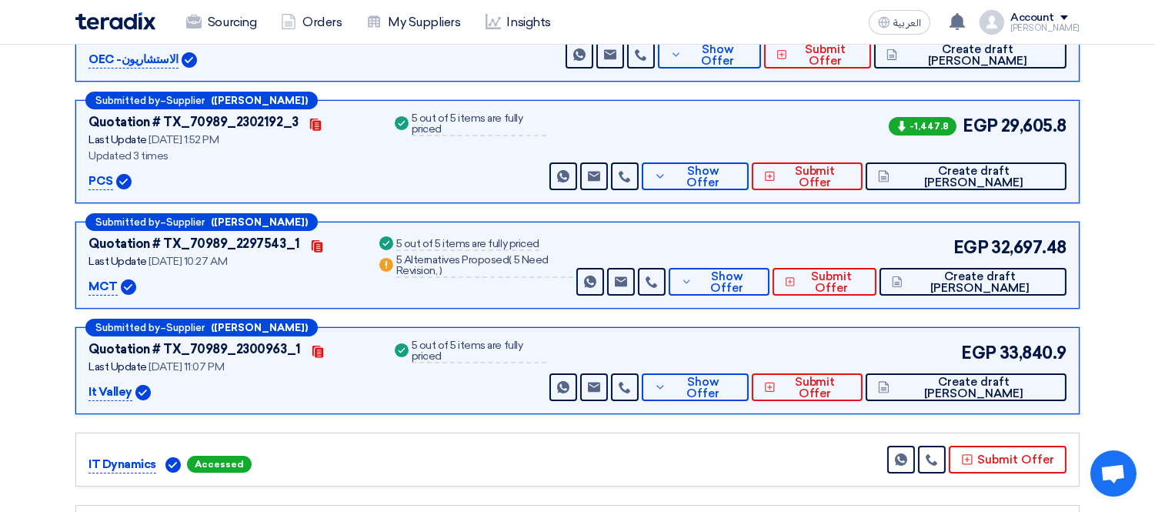
copy p "It Valley"
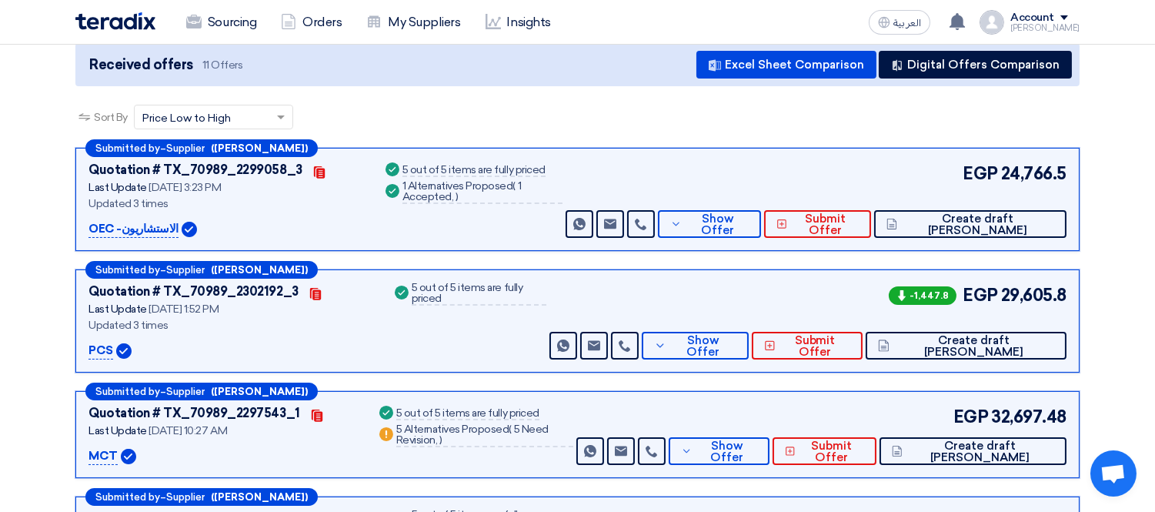
scroll to position [171, 0]
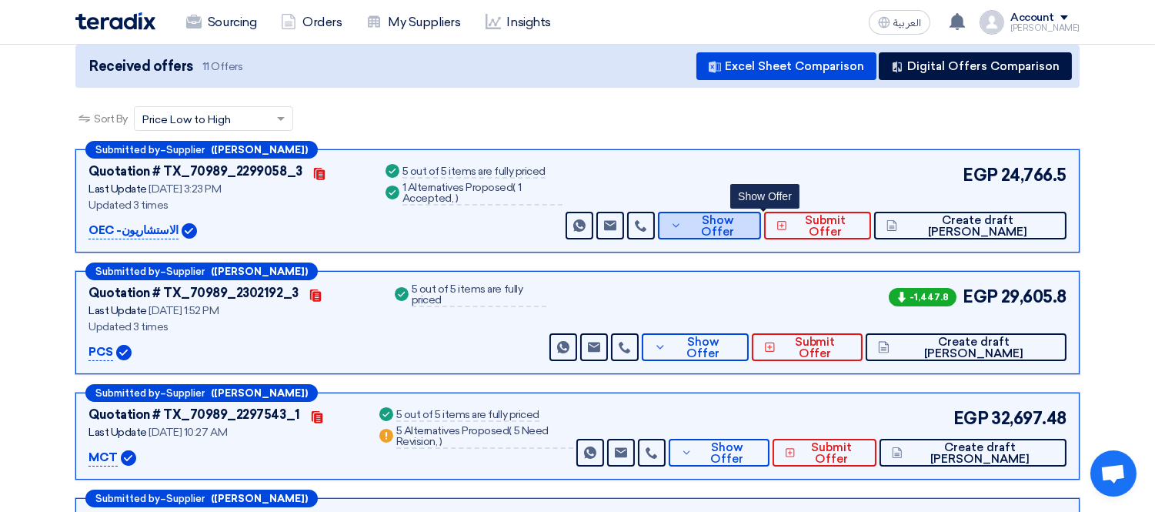
click at [748, 226] on span "Show Offer" at bounding box center [716, 226] width 63 height 23
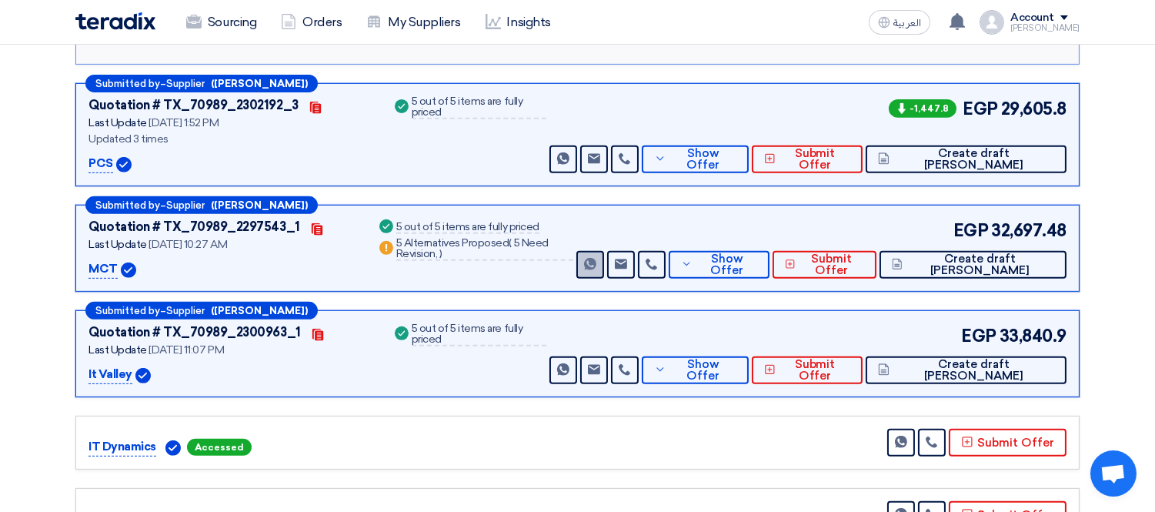
scroll to position [1196, 0]
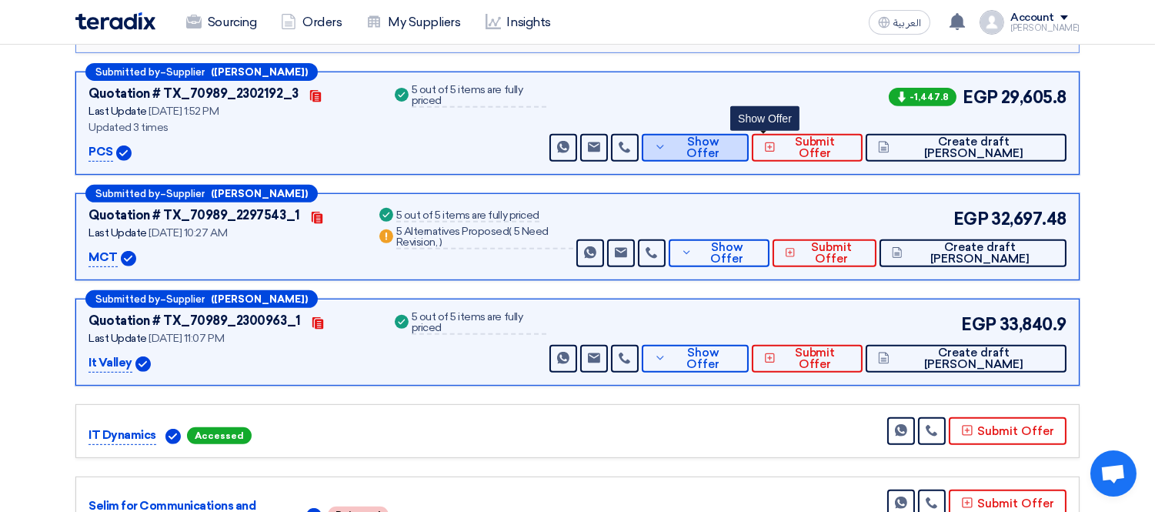
click at [737, 139] on span "Show Offer" at bounding box center [703, 147] width 67 height 23
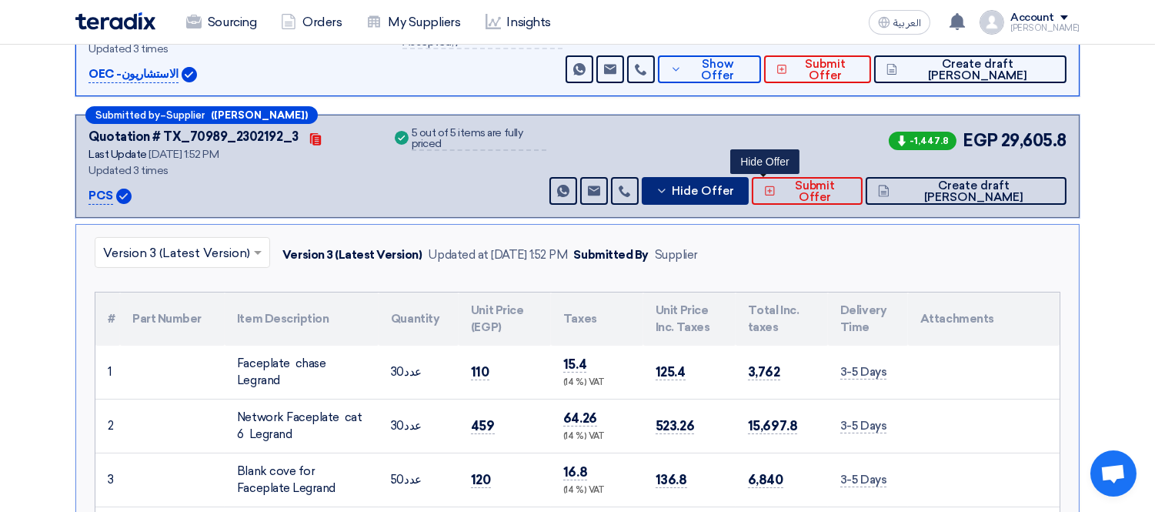
scroll to position [85, 0]
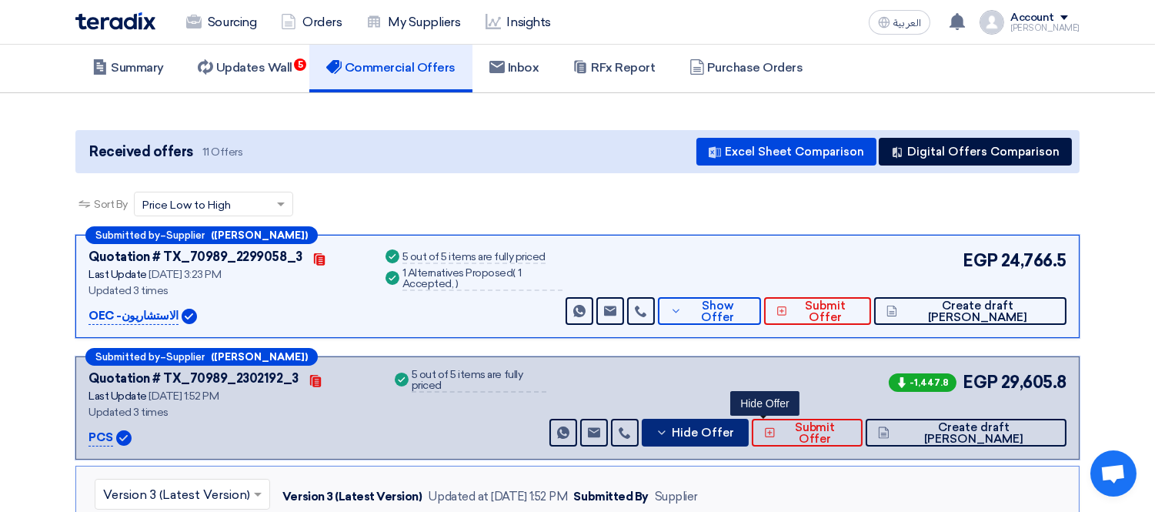
click at [734, 434] on span "Hide Offer" at bounding box center [703, 433] width 62 height 12
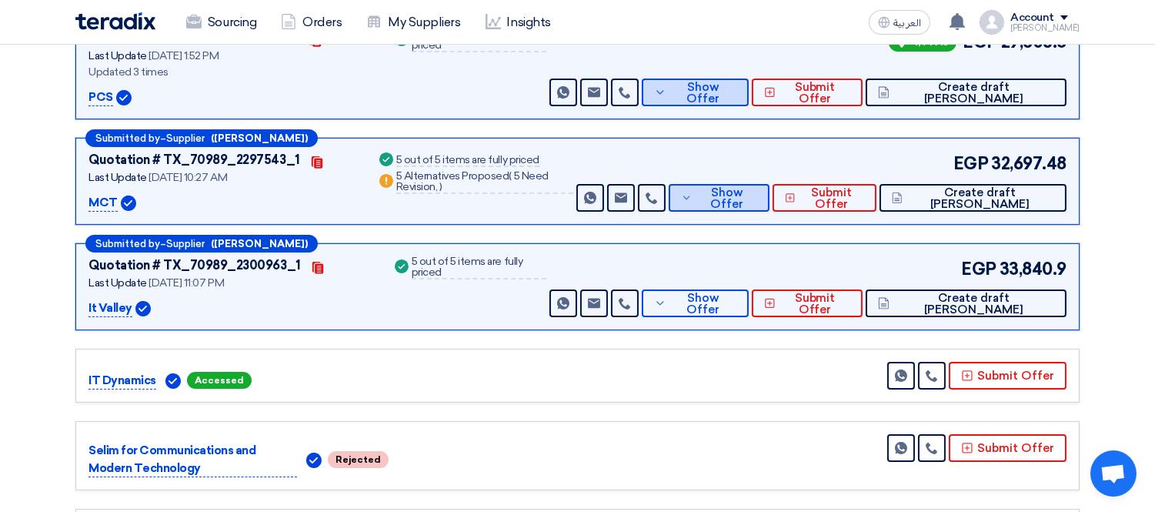
scroll to position [427, 0]
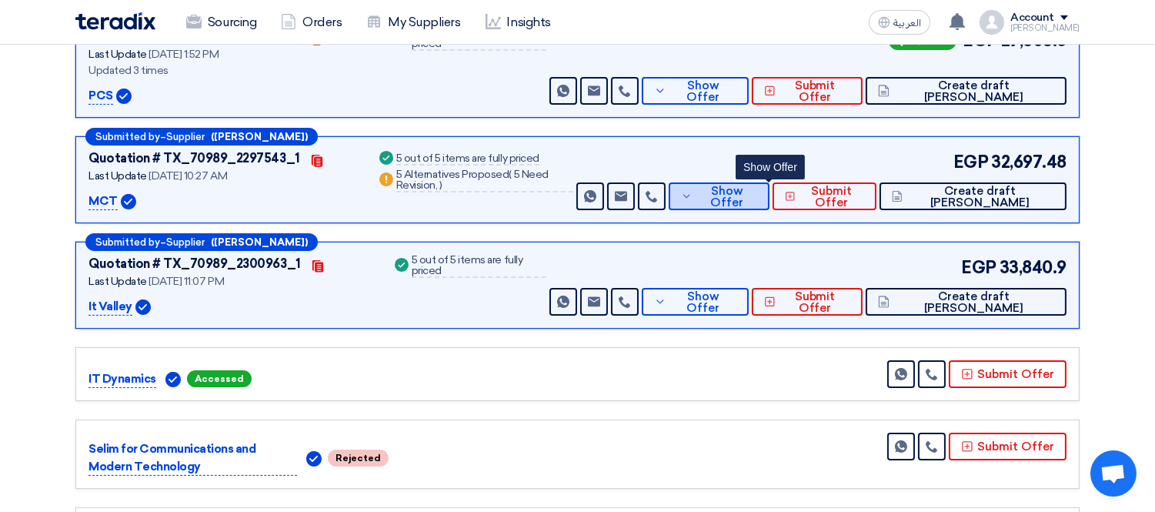
click at [769, 185] on button "Show Offer" at bounding box center [718, 196] width 101 height 28
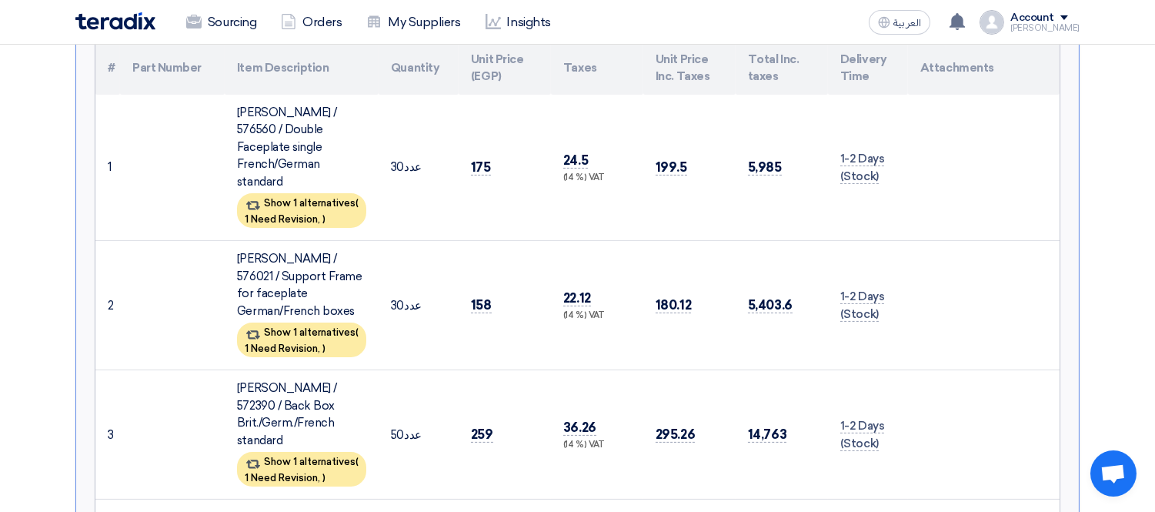
scroll to position [769, 0]
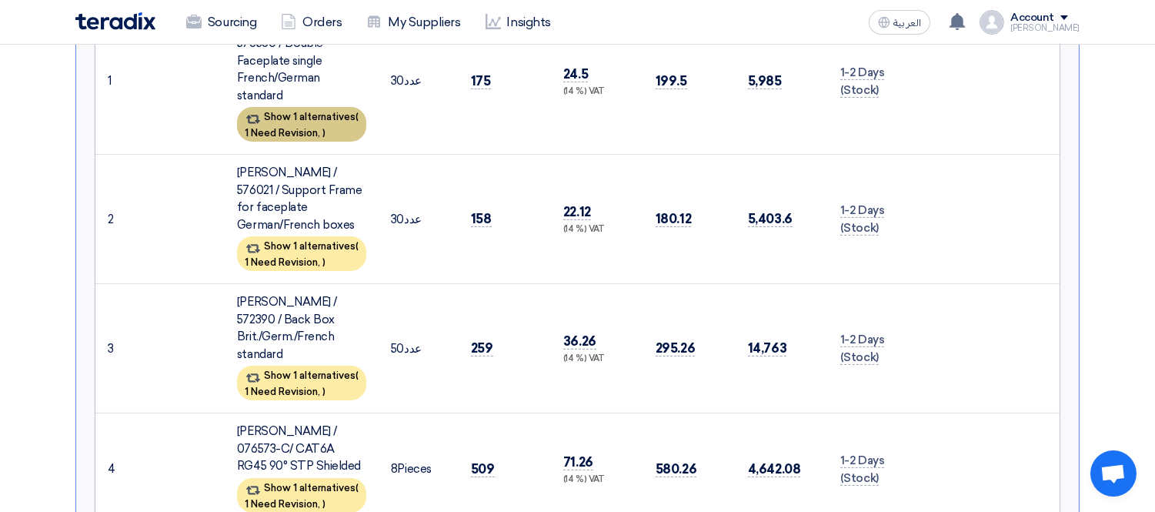
click at [301, 107] on div "Show 1 alternatives ( 1 Need Revision, )" at bounding box center [301, 124] width 129 height 35
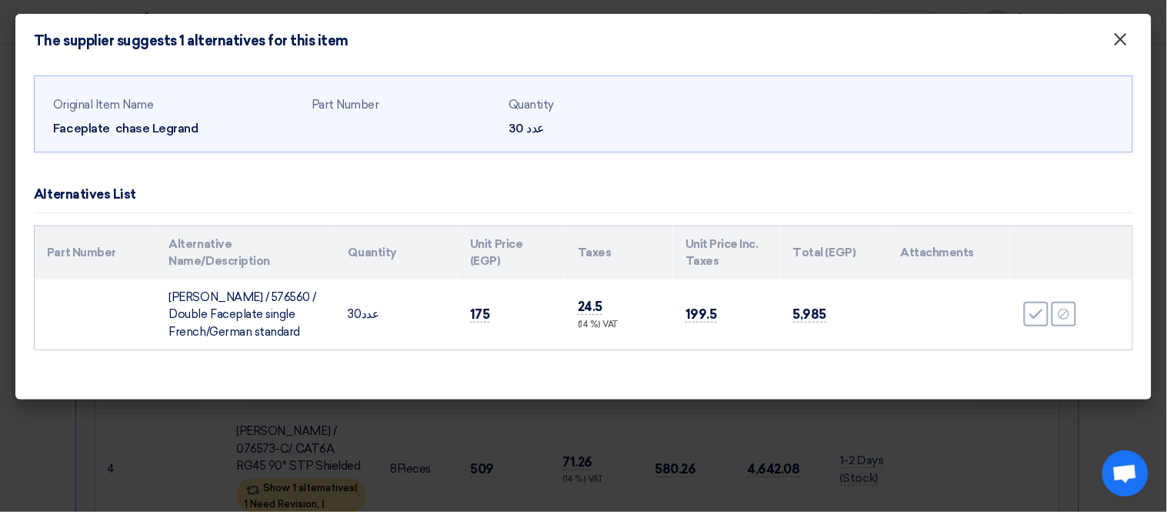
click at [1120, 34] on span "×" at bounding box center [1120, 43] width 15 height 31
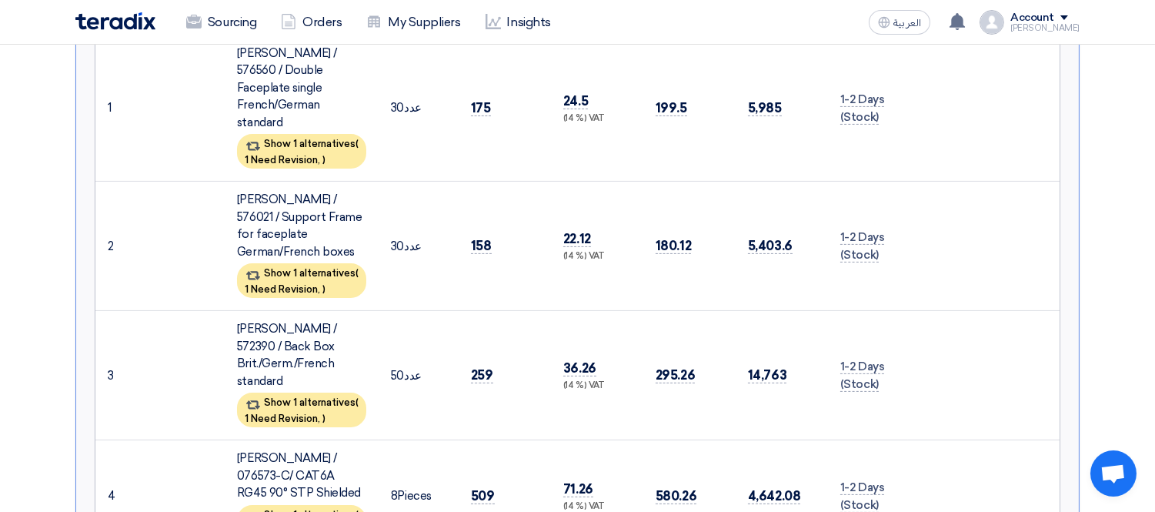
scroll to position [855, 0]
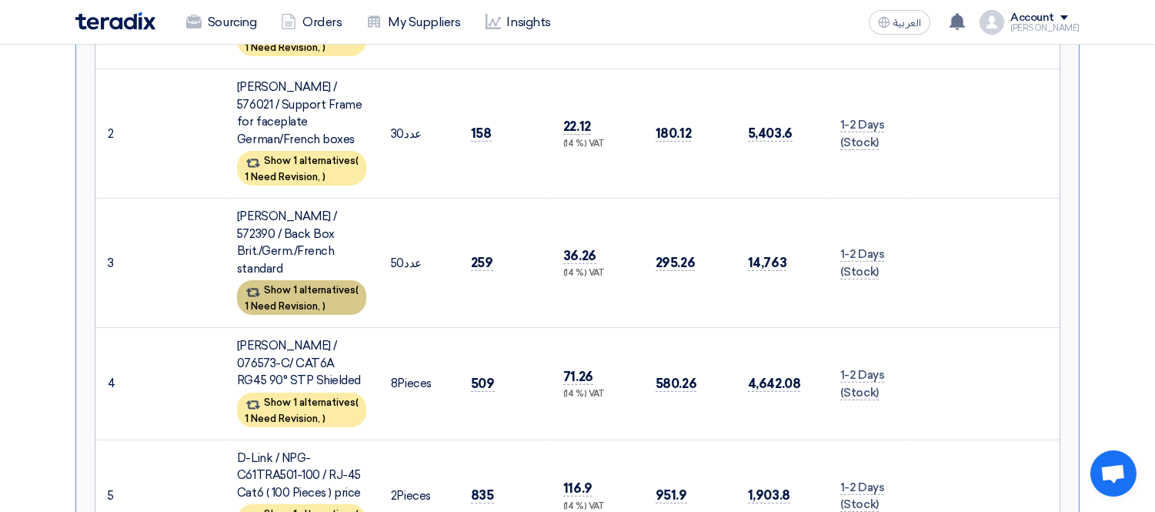
click at [310, 300] on span "1 Need Revision," at bounding box center [282, 306] width 75 height 12
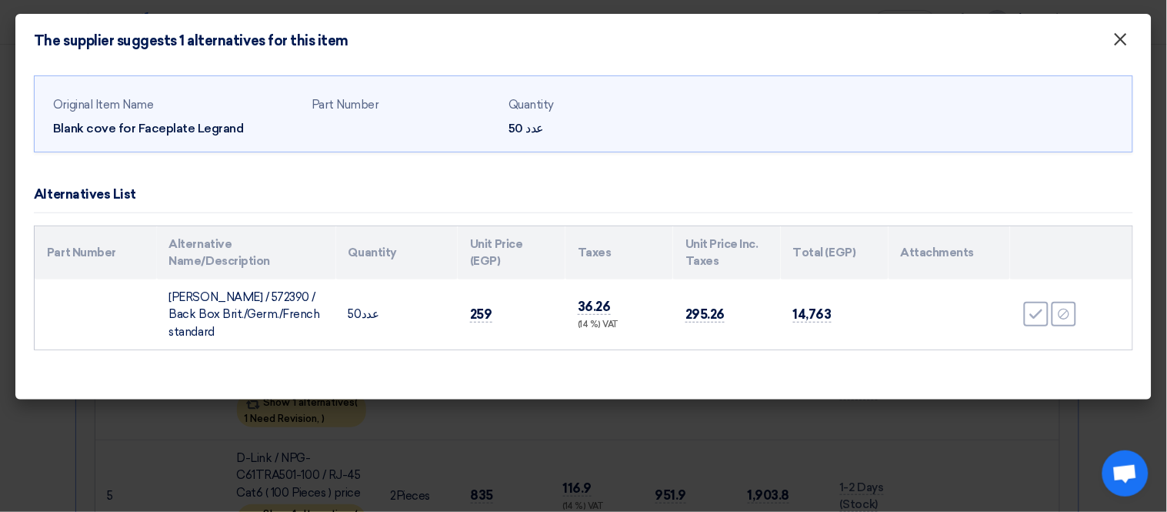
click at [1125, 47] on span "×" at bounding box center [1120, 43] width 15 height 31
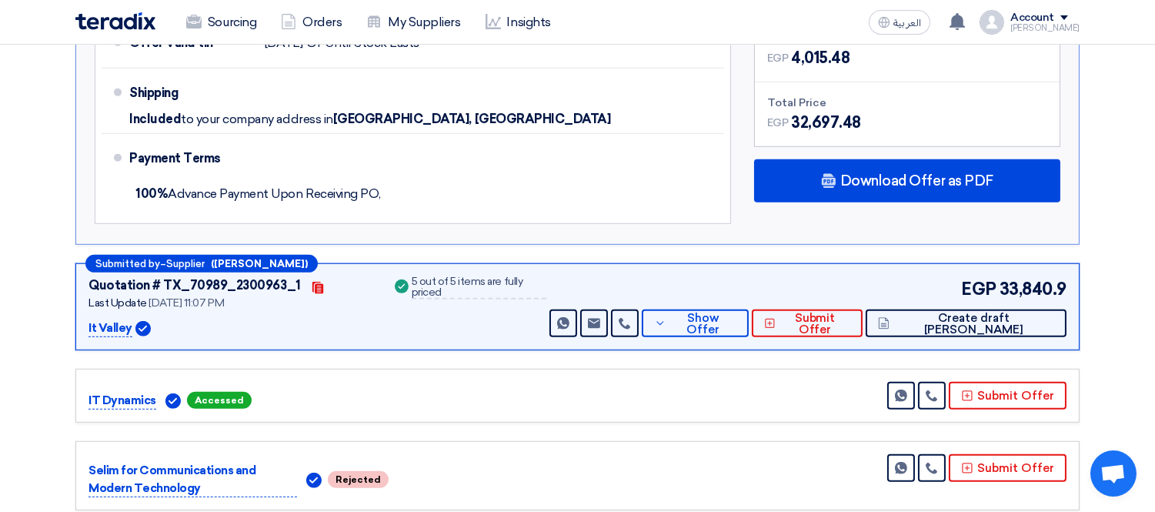
scroll to position [1624, 0]
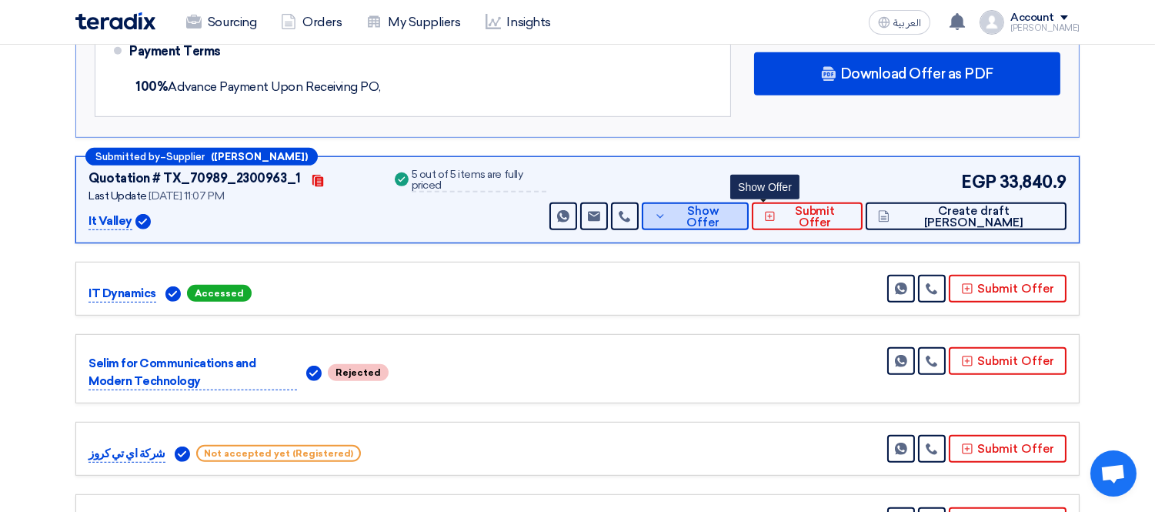
click at [748, 202] on button "Show Offer" at bounding box center [695, 216] width 107 height 28
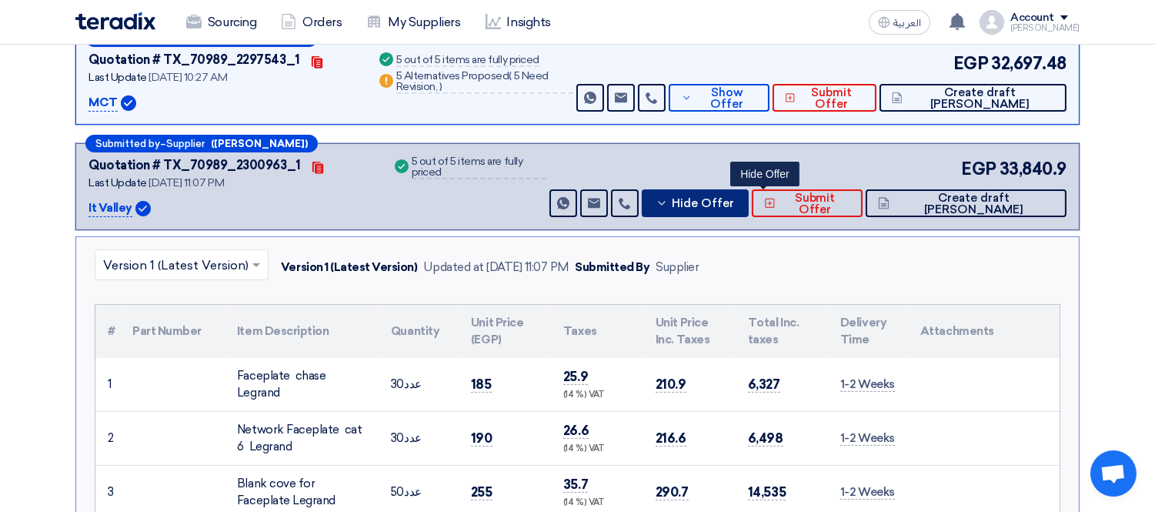
scroll to position [512, 0]
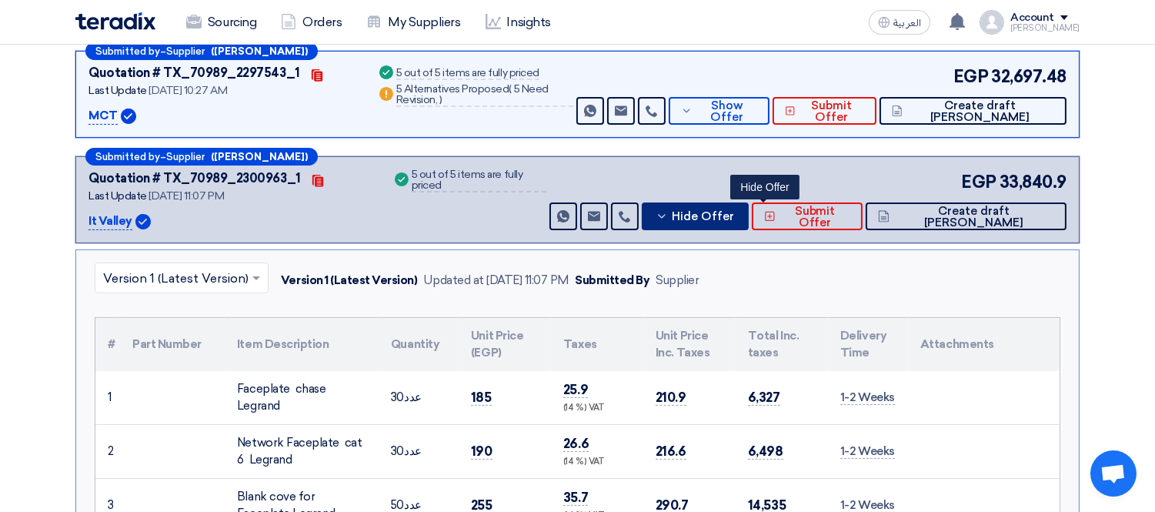
click at [734, 214] on span "Hide Offer" at bounding box center [703, 217] width 62 height 12
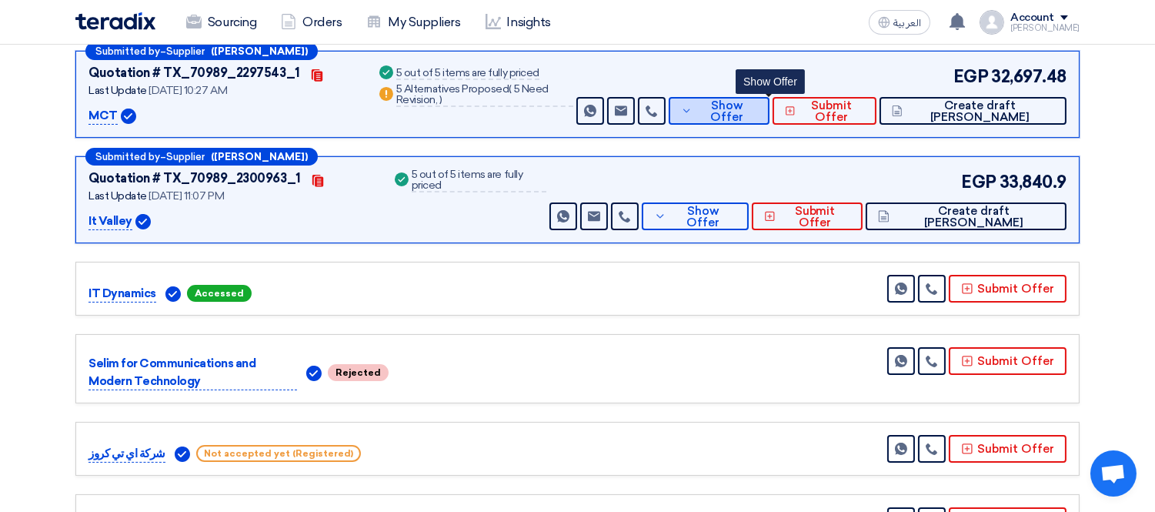
click at [757, 105] on span "Show Offer" at bounding box center [726, 111] width 61 height 23
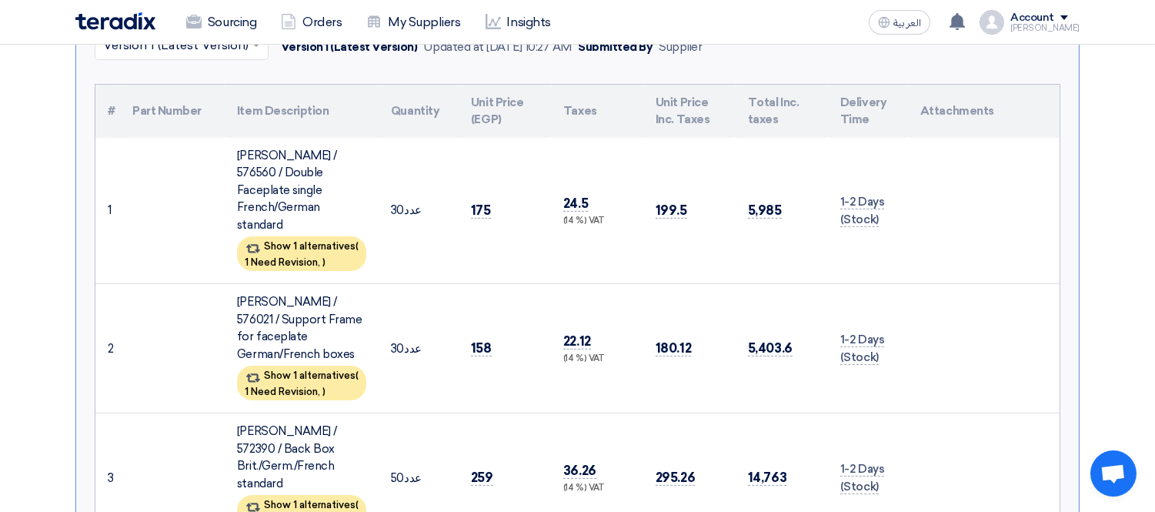
scroll to position [427, 0]
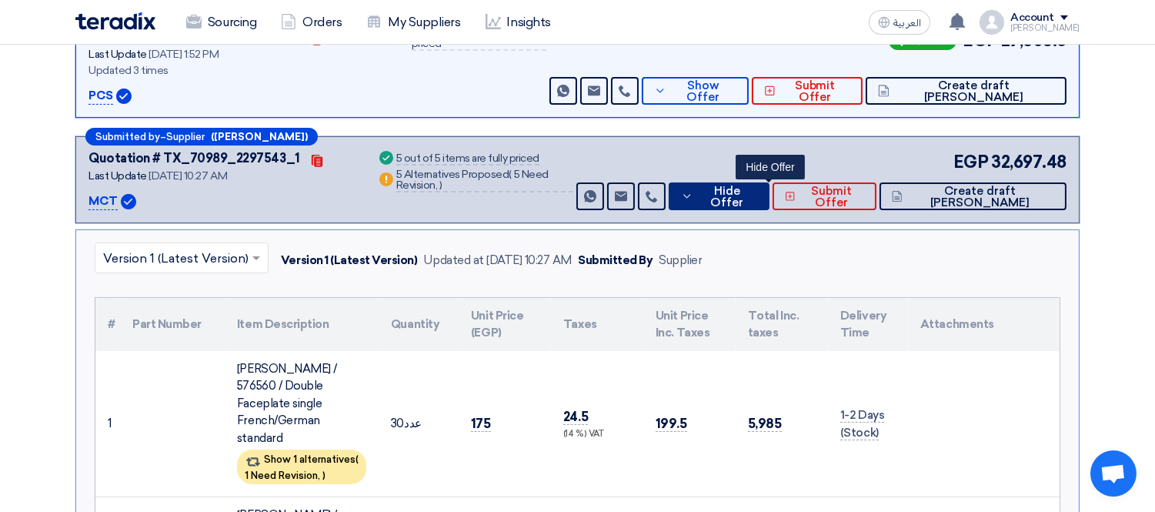
click at [757, 190] on span "Hide Offer" at bounding box center [727, 196] width 60 height 23
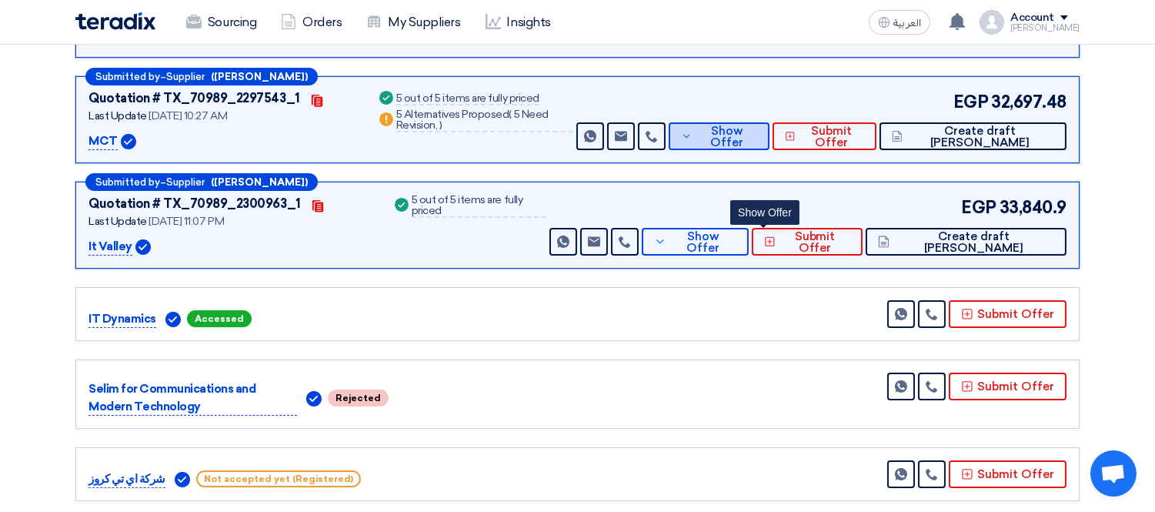
scroll to position [598, 0]
